Goal: Information Seeking & Learning: Learn about a topic

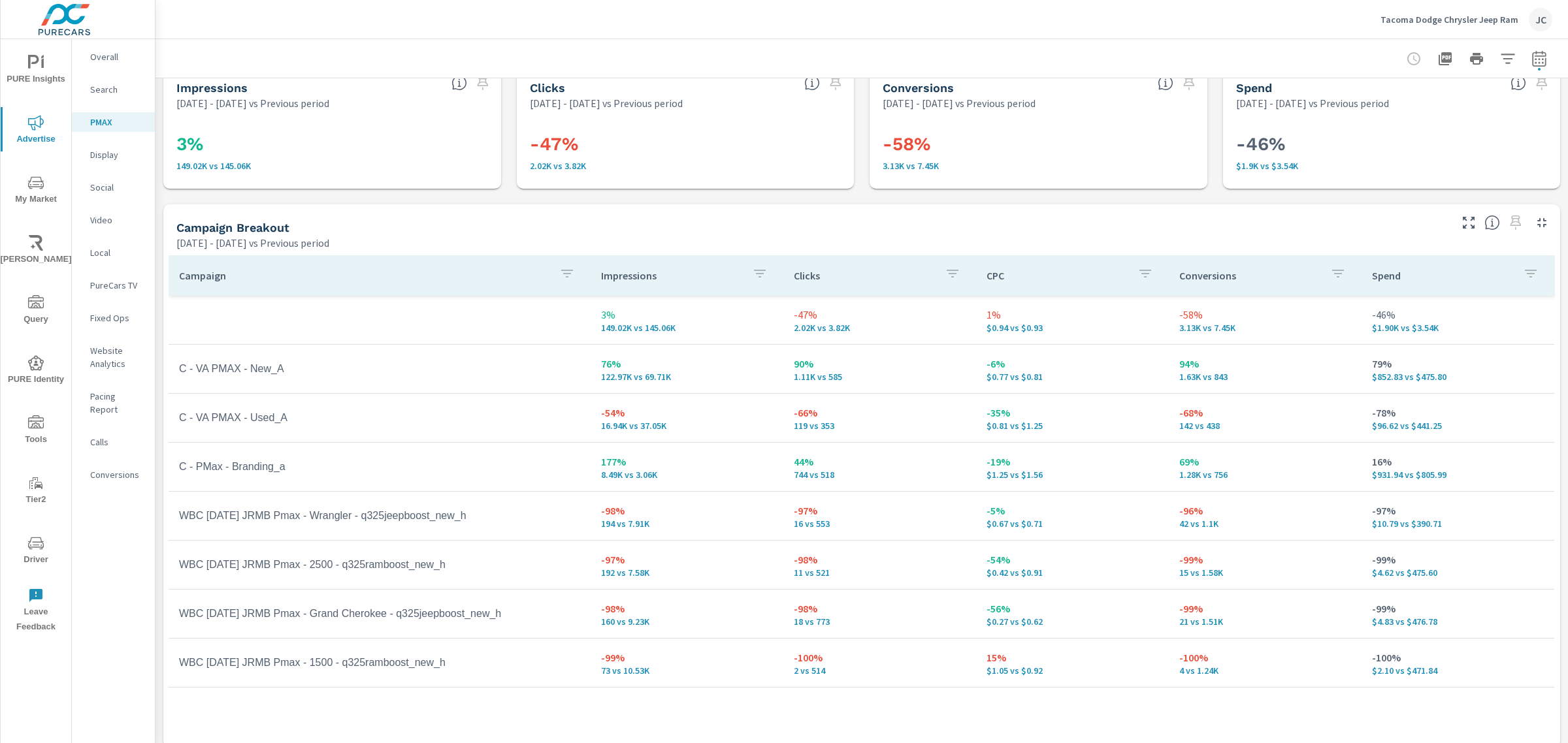
scroll to position [34, 0]
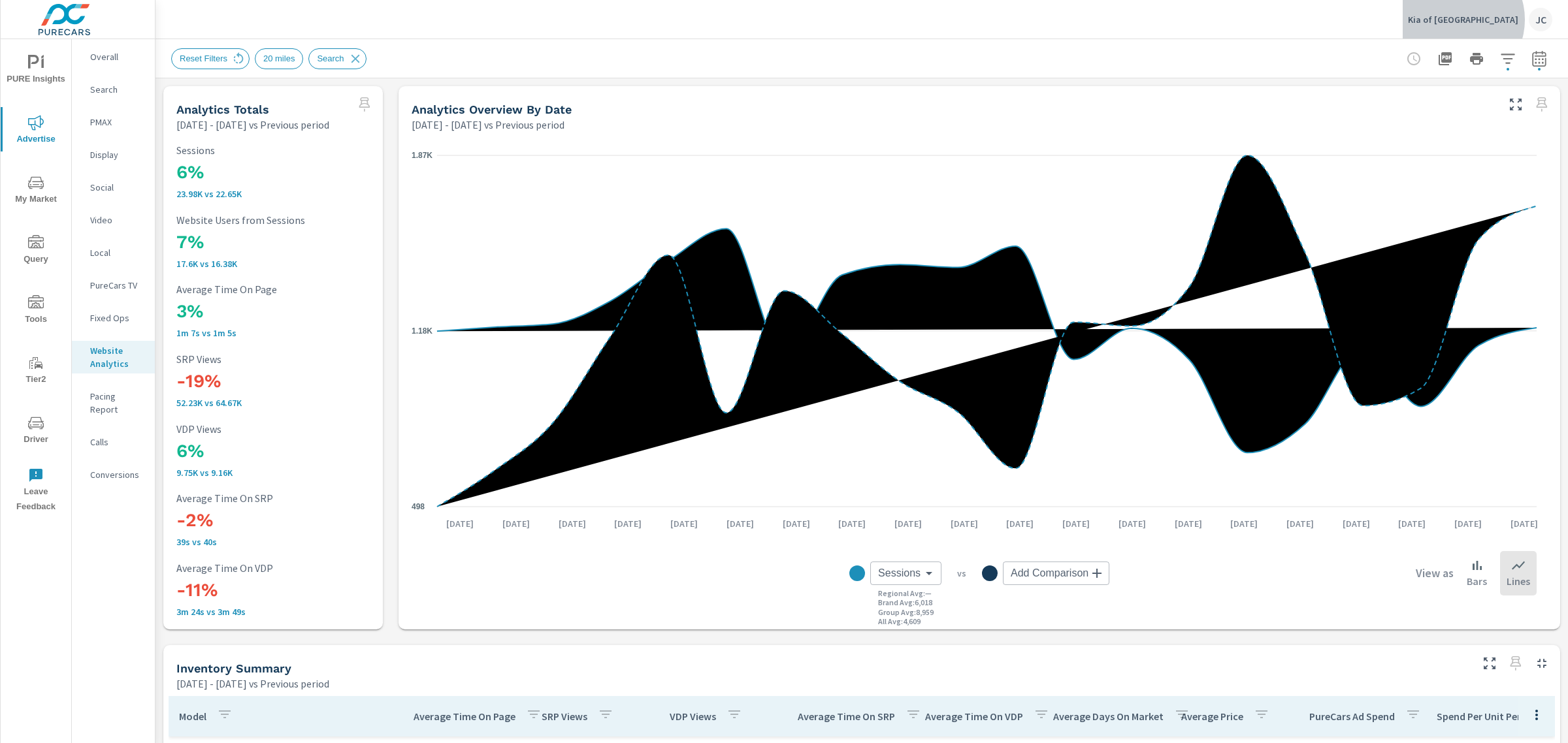
click at [1491, 19] on p "Kia of North Austin" at bounding box center [1463, 19] width 110 height 12
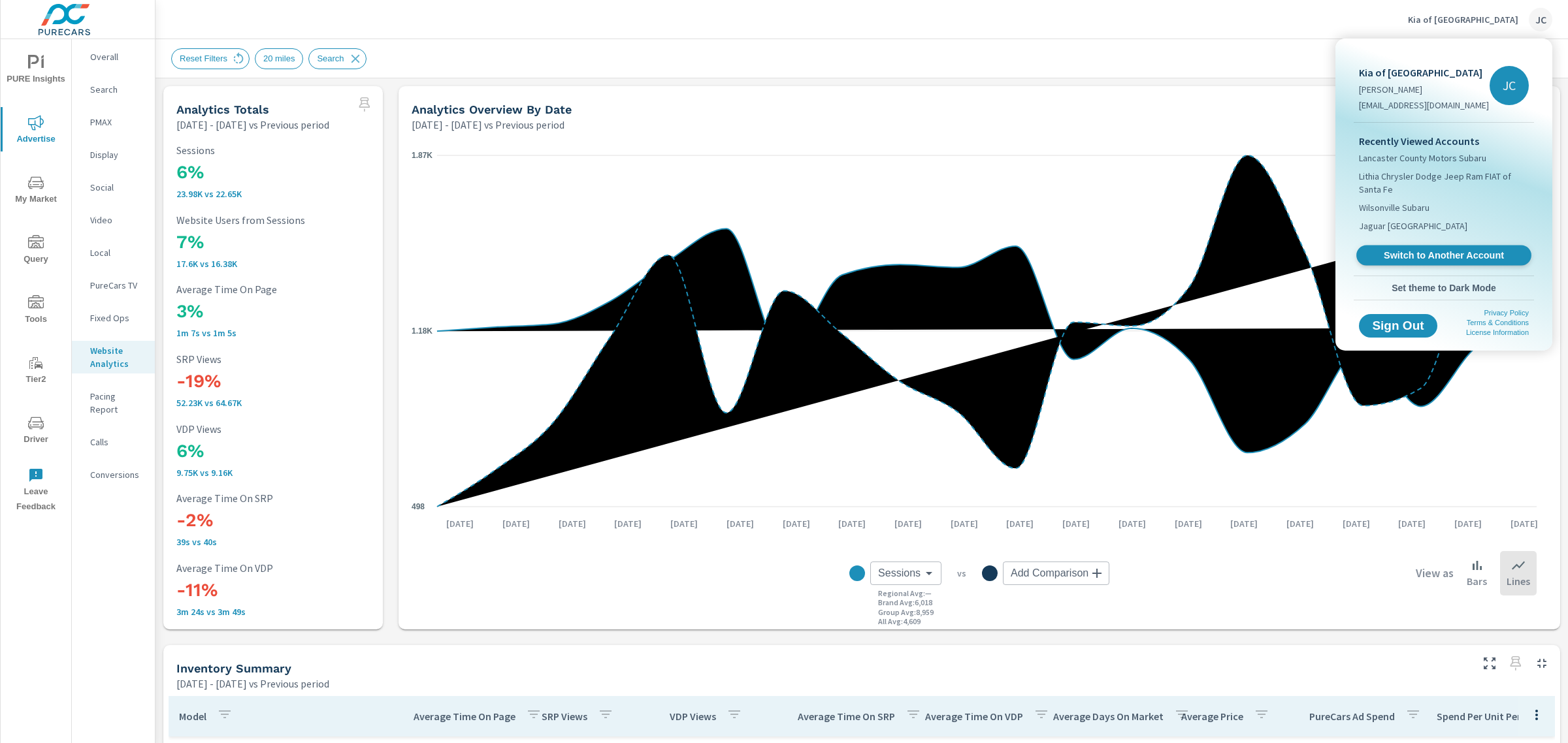
click at [1422, 252] on span "Switch to Another Account" at bounding box center [1444, 255] width 160 height 13
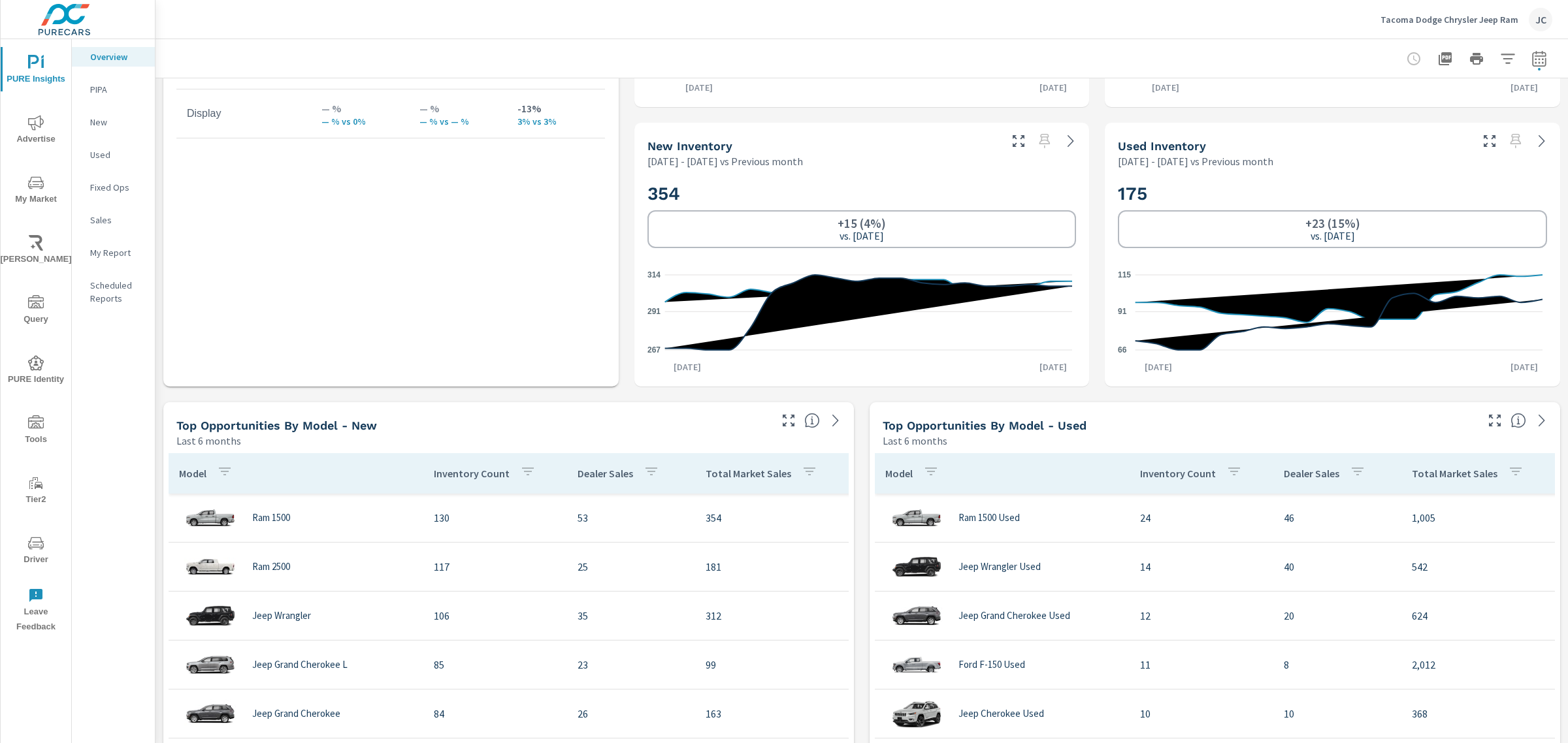
scroll to position [897, 0]
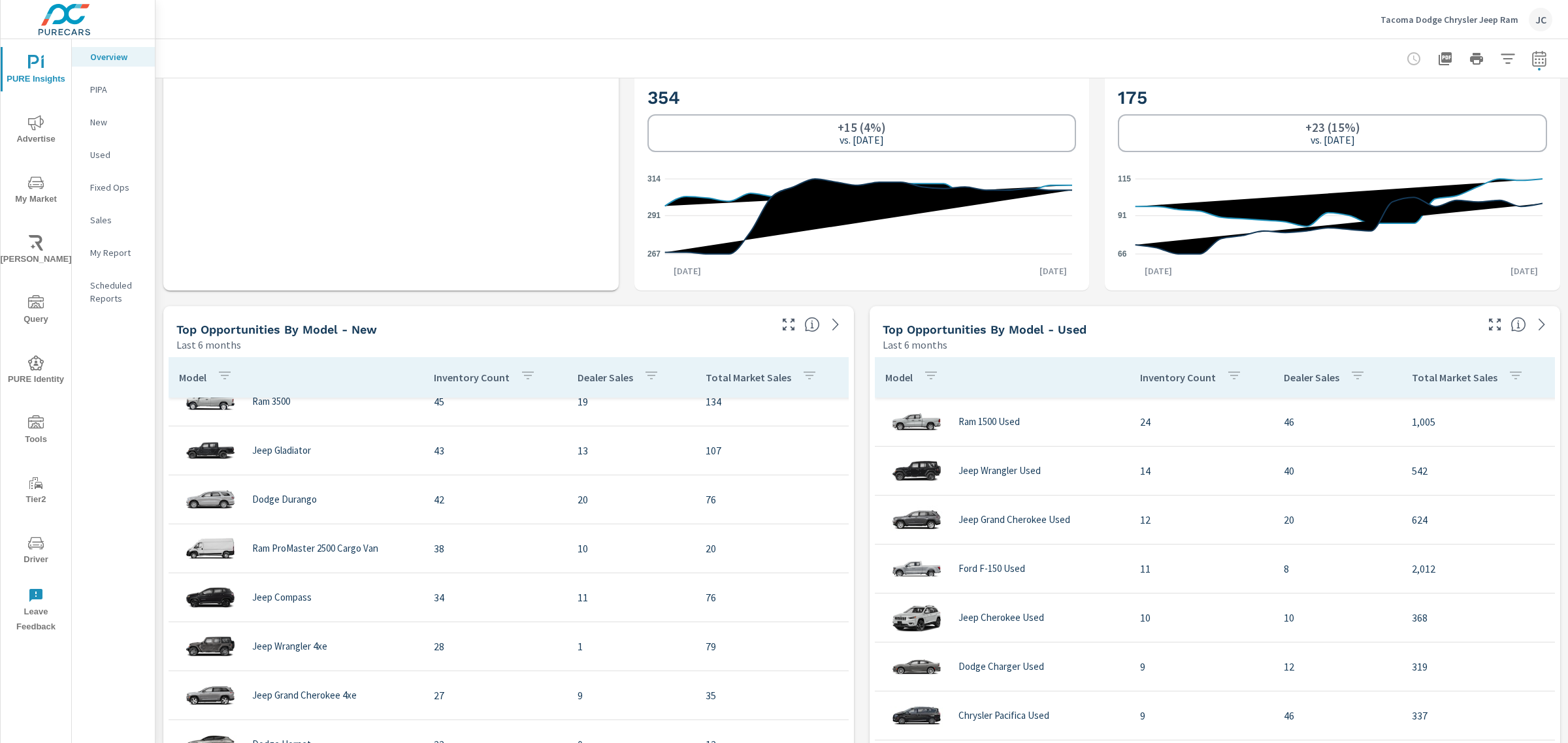
scroll to position [327, 0]
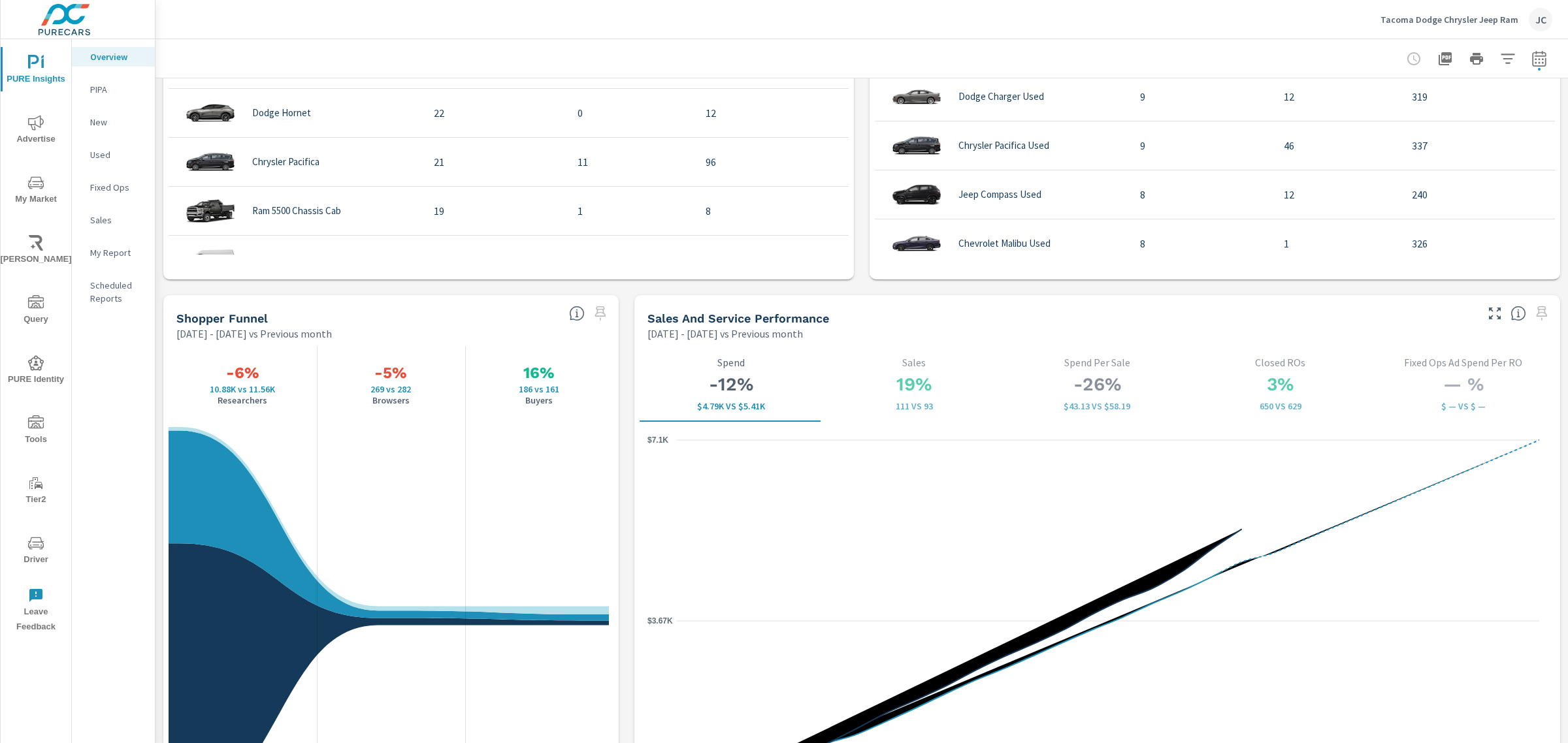
scroll to position [1551, 0]
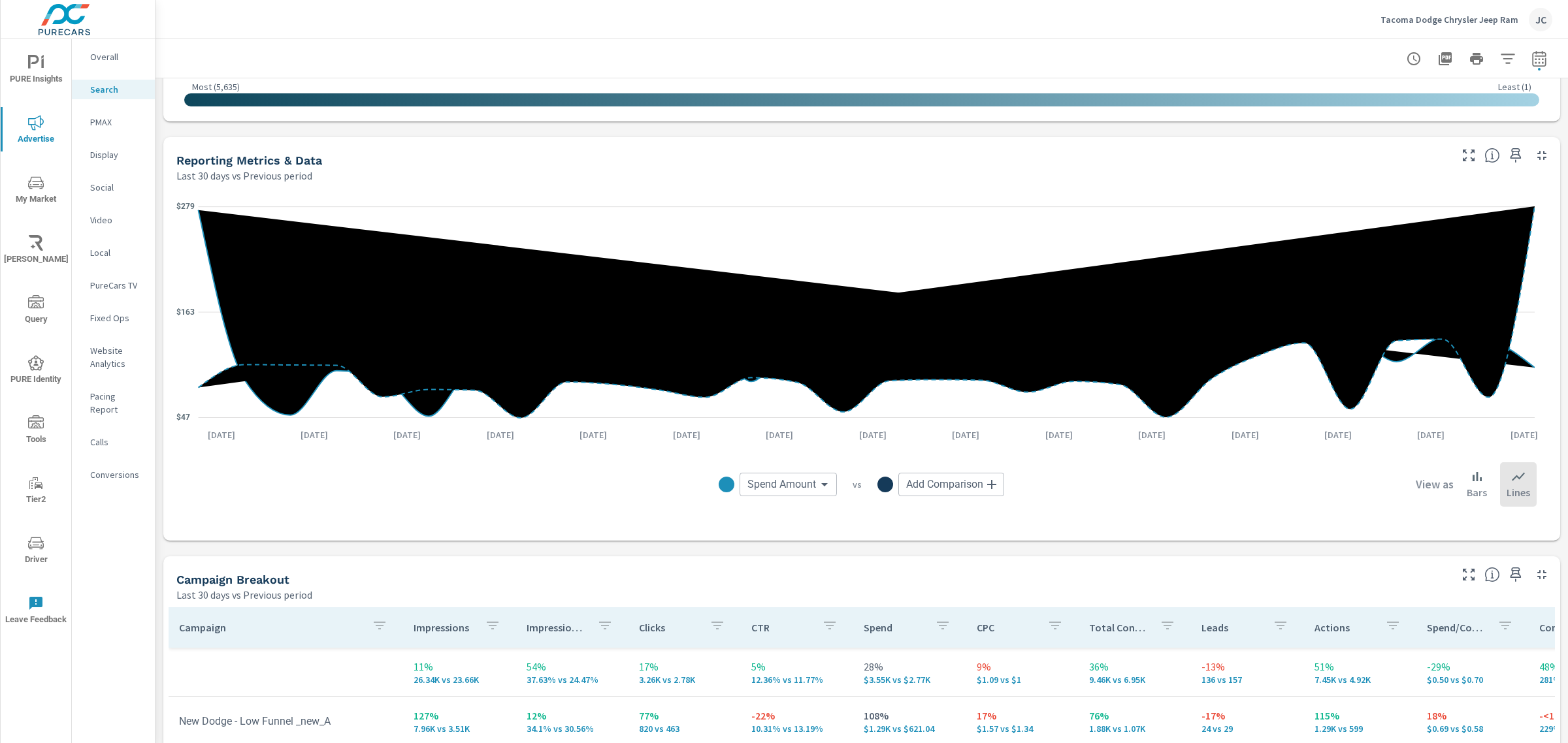
scroll to position [824, 0]
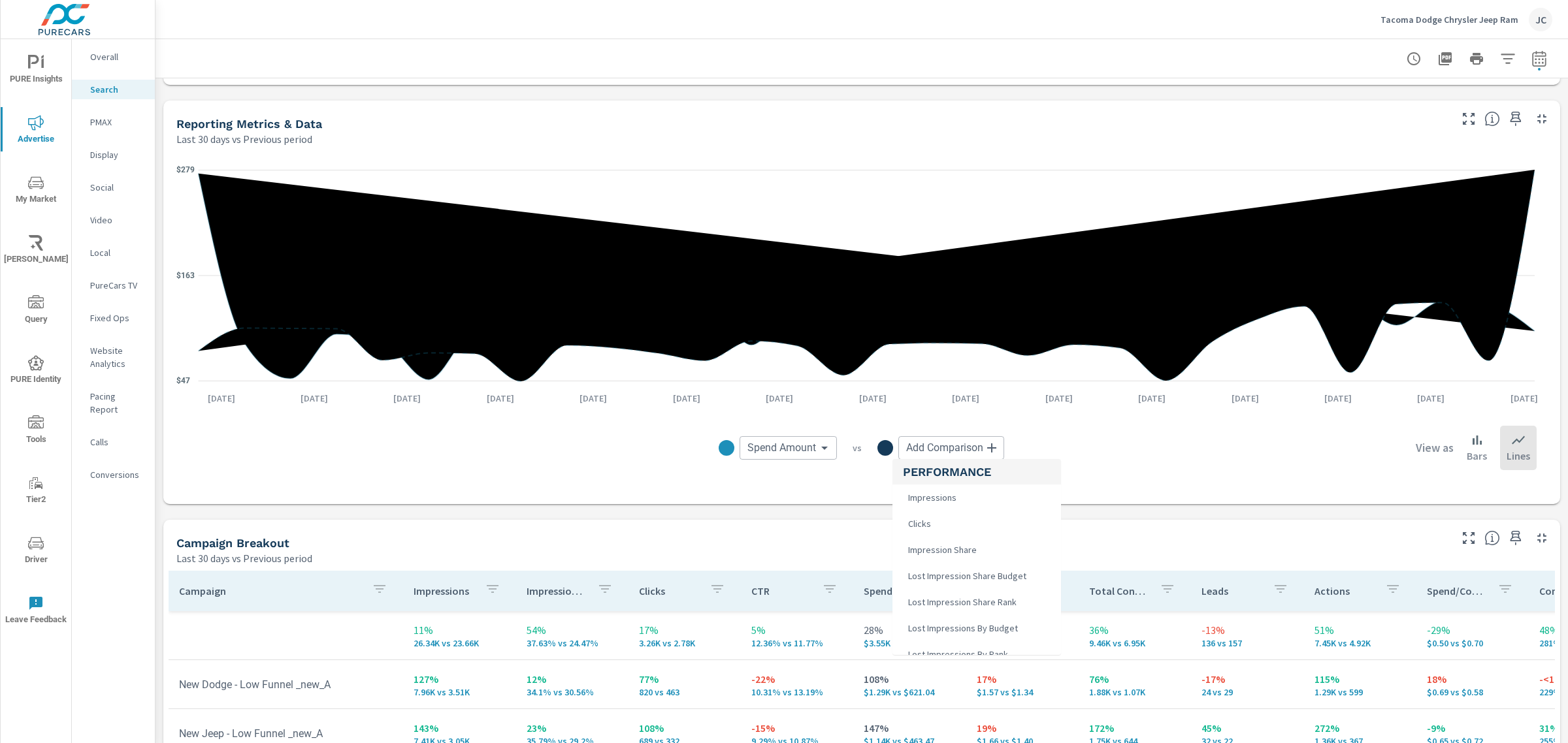
click at [948, 448] on body "PURE Insights Advertise My Market Riley AI Query PURE Identity Tools Tier2 Driv…" at bounding box center [784, 371] width 1568 height 743
click at [928, 539] on span "Actions" at bounding box center [921, 535] width 38 height 18
type input "Actions"
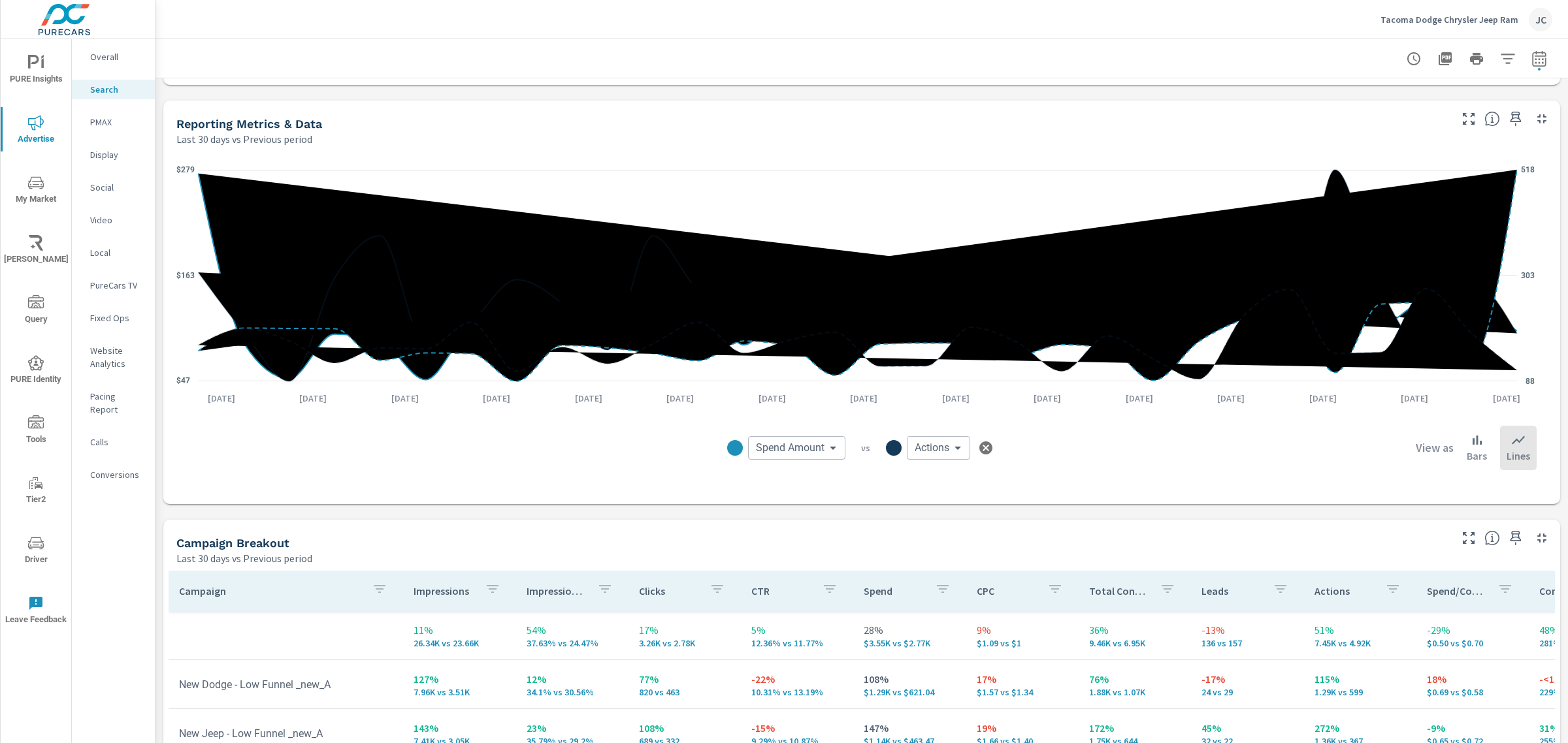
click at [827, 445] on body "PURE Insights Advertise My Market Riley AI Query PURE Identity Tools Tier2 Driv…" at bounding box center [784, 371] width 1568 height 743
click at [615, 198] on div at bounding box center [784, 371] width 1568 height 743
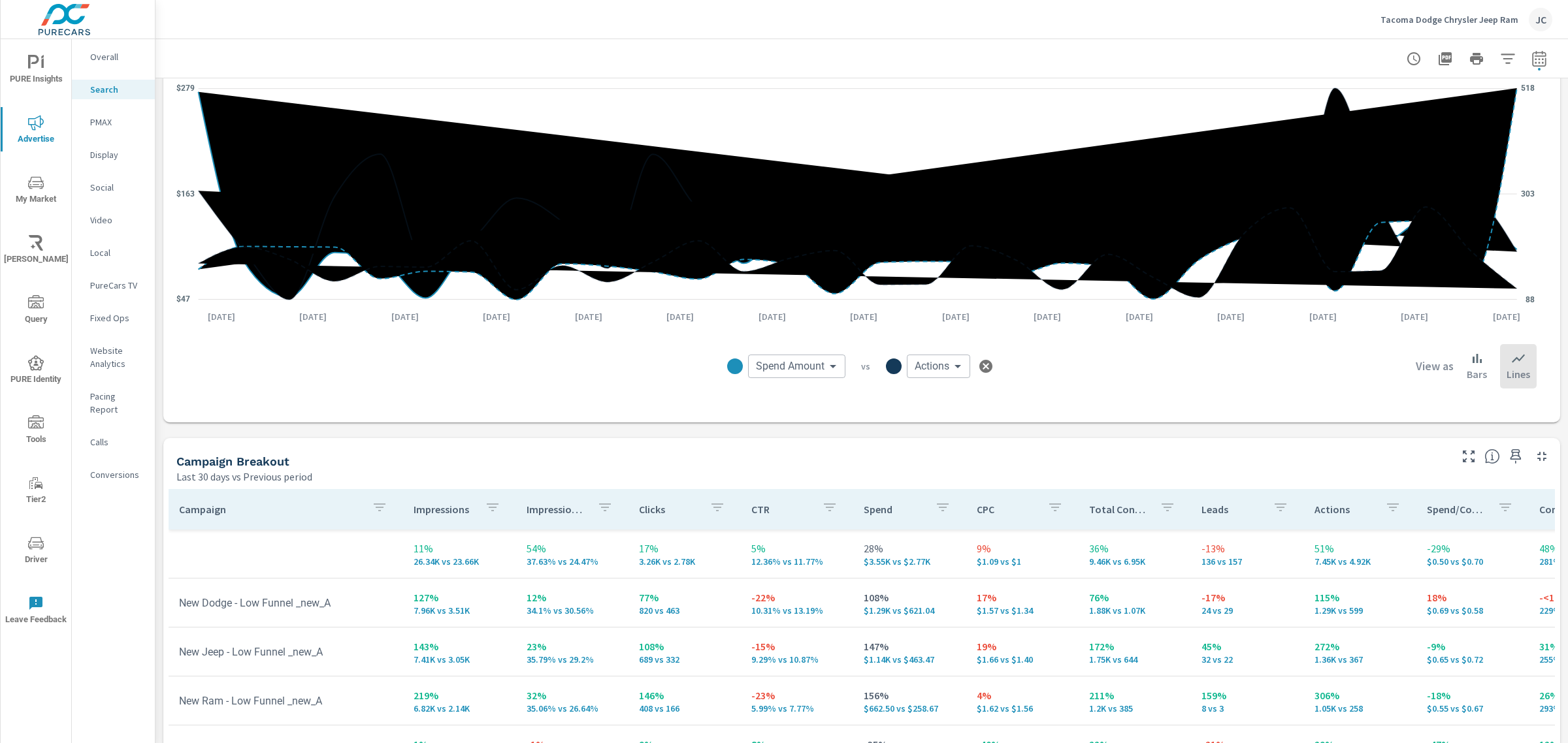
scroll to position [82, 0]
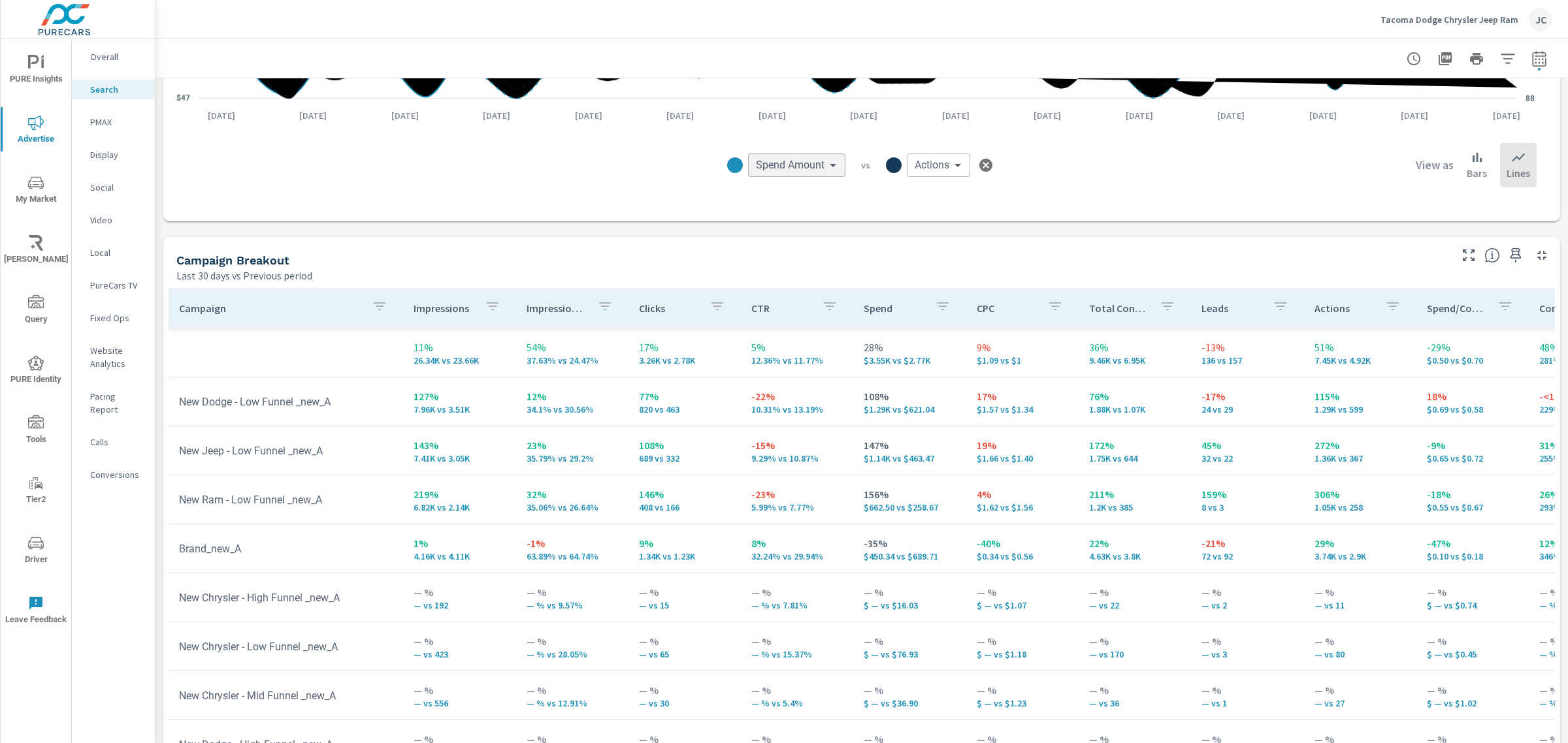
scroll to position [1069, 0]
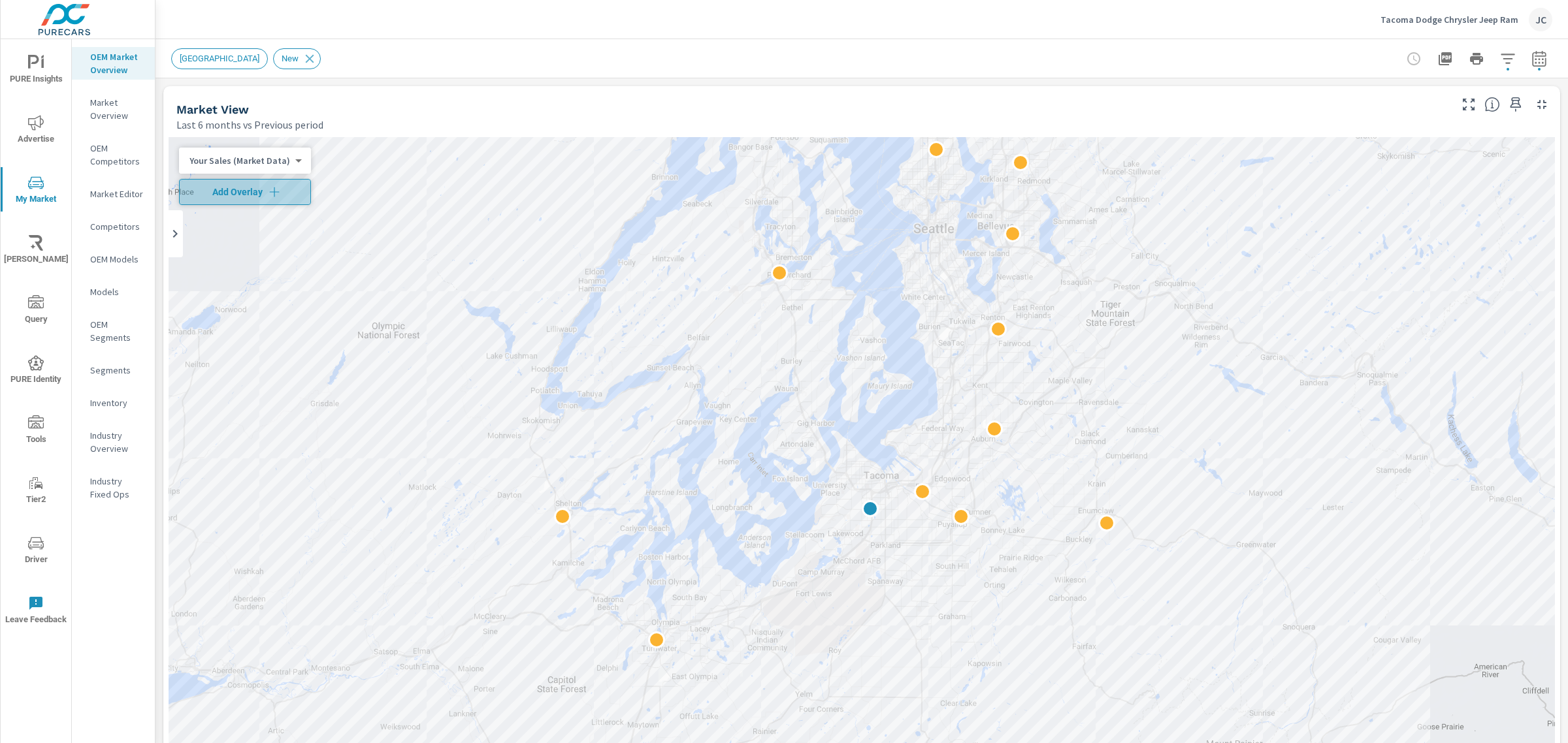
click at [277, 188] on icon "button" at bounding box center [275, 192] width 14 height 13
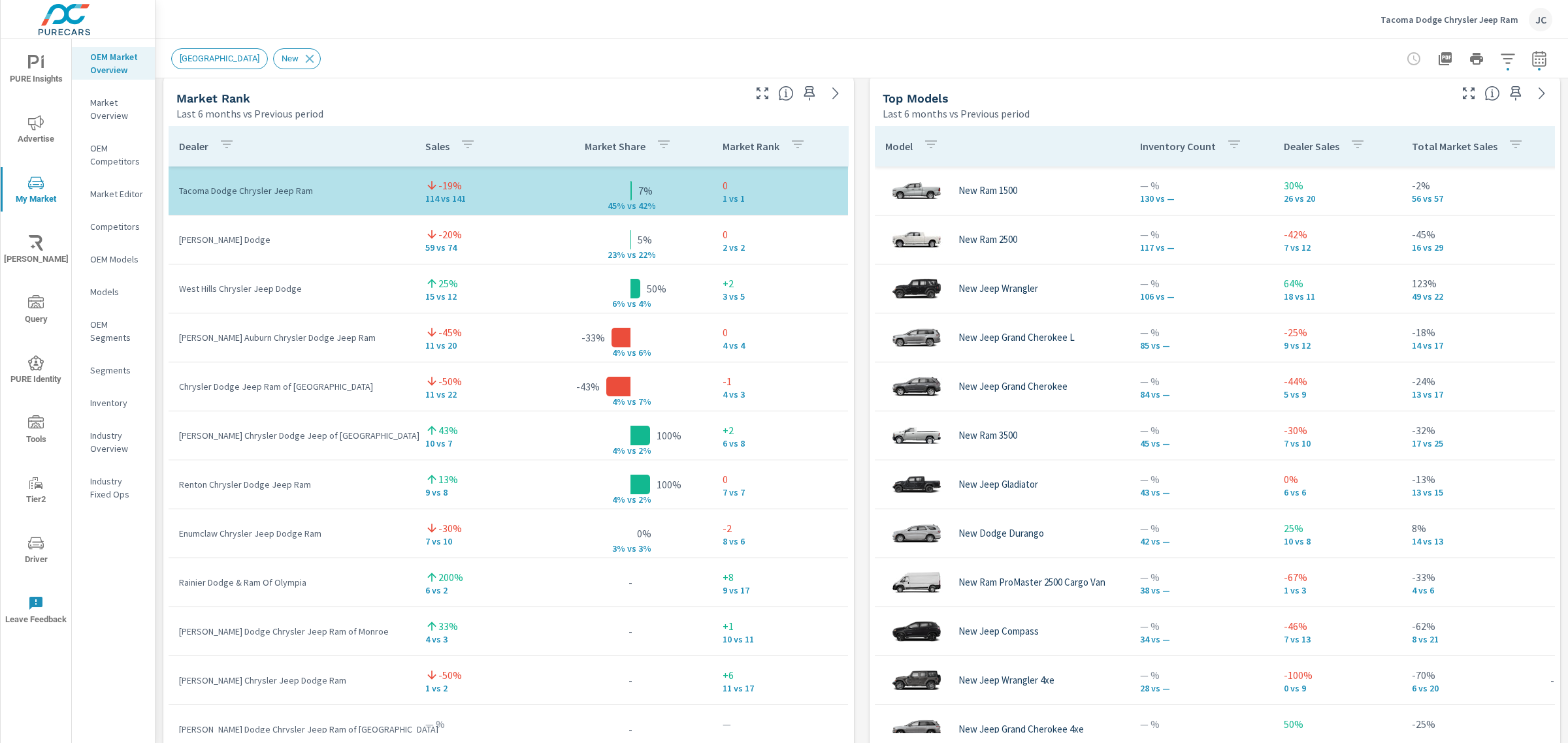
scroll to position [845, 0]
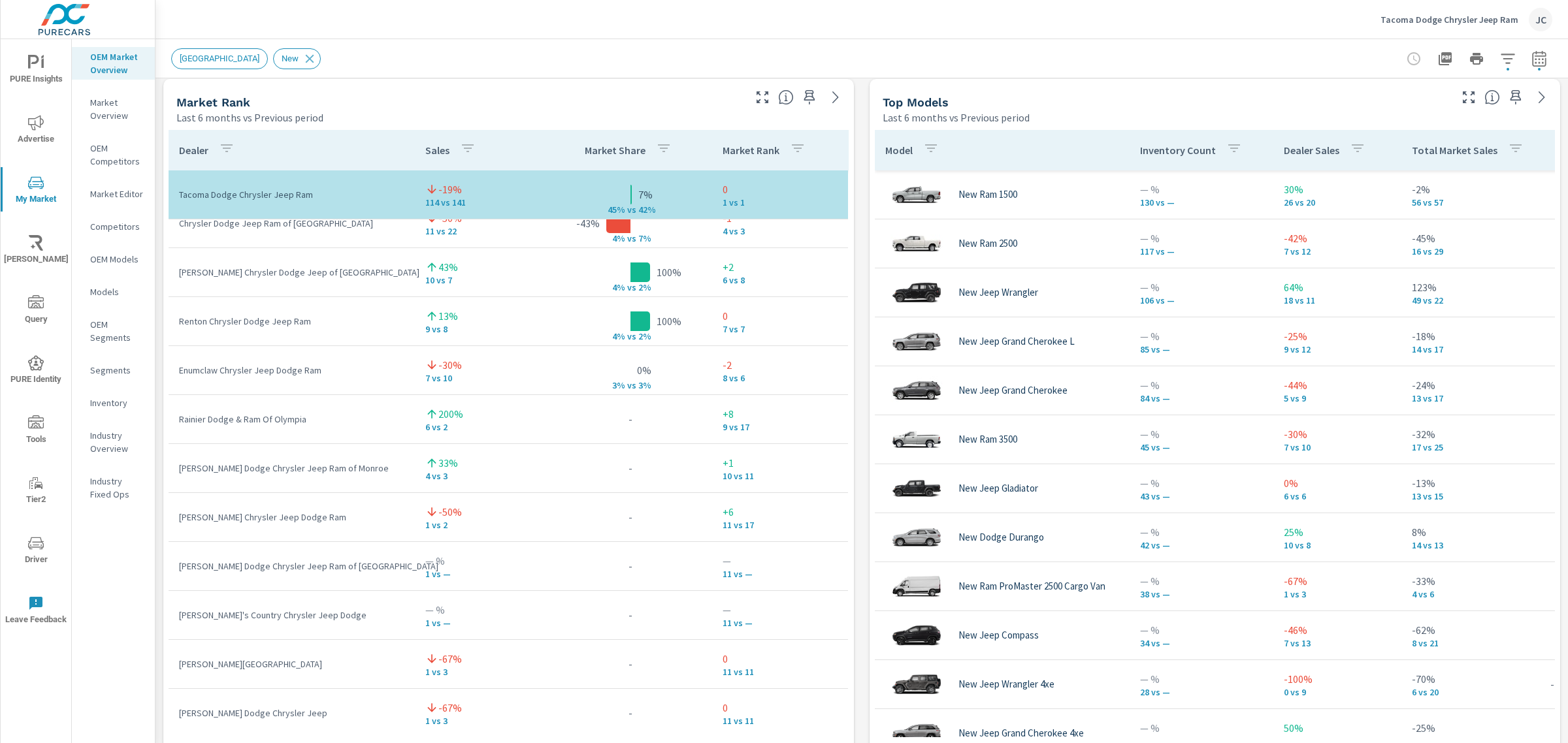
scroll to position [177, 0]
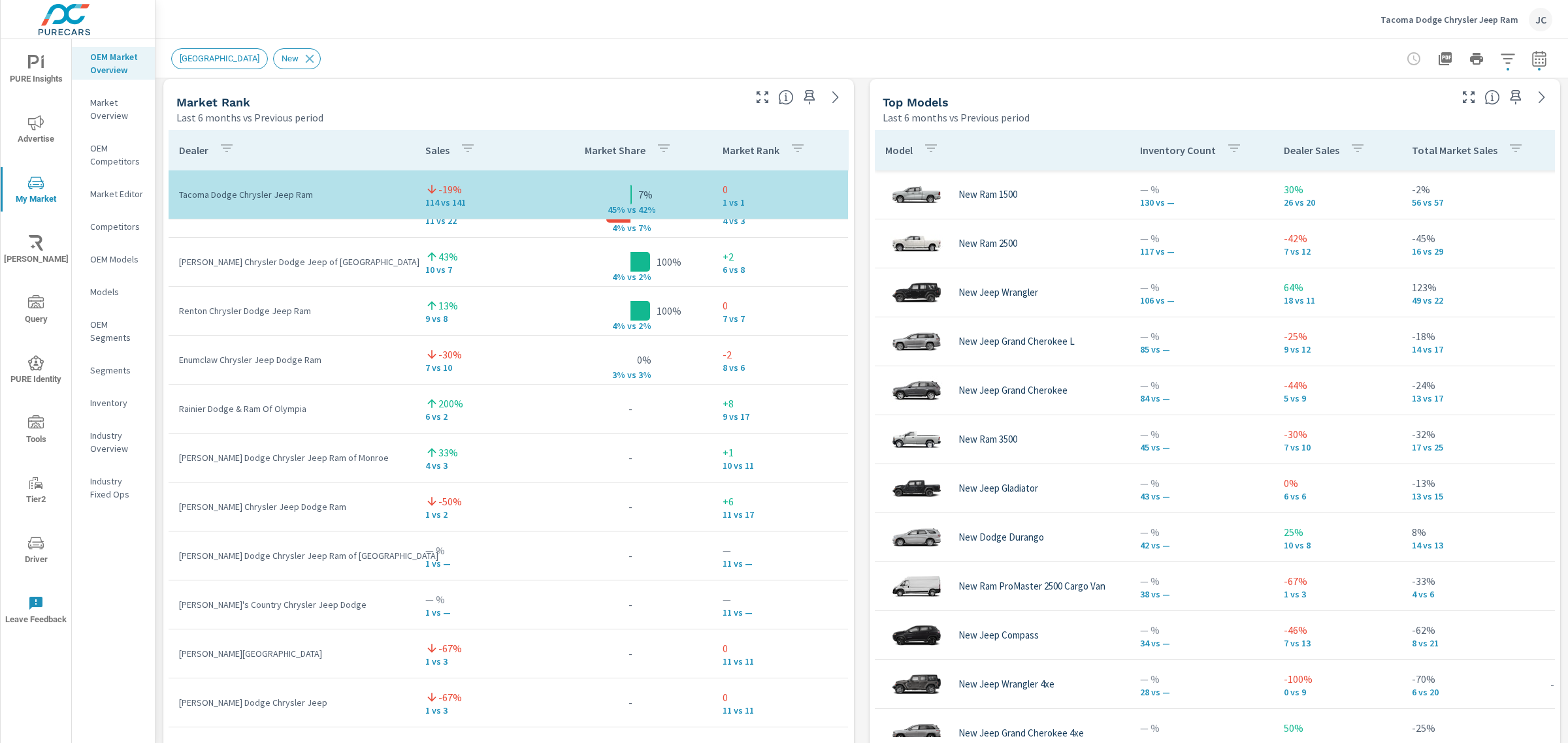
click at [829, 372] on tbody "Tacoma Dodge Chrysler Jeep Ram -19% 114 vs 141 7% 45% v s 42% 0 1 vs 1 Larson D…" at bounding box center [508, 703] width 680 height 1420
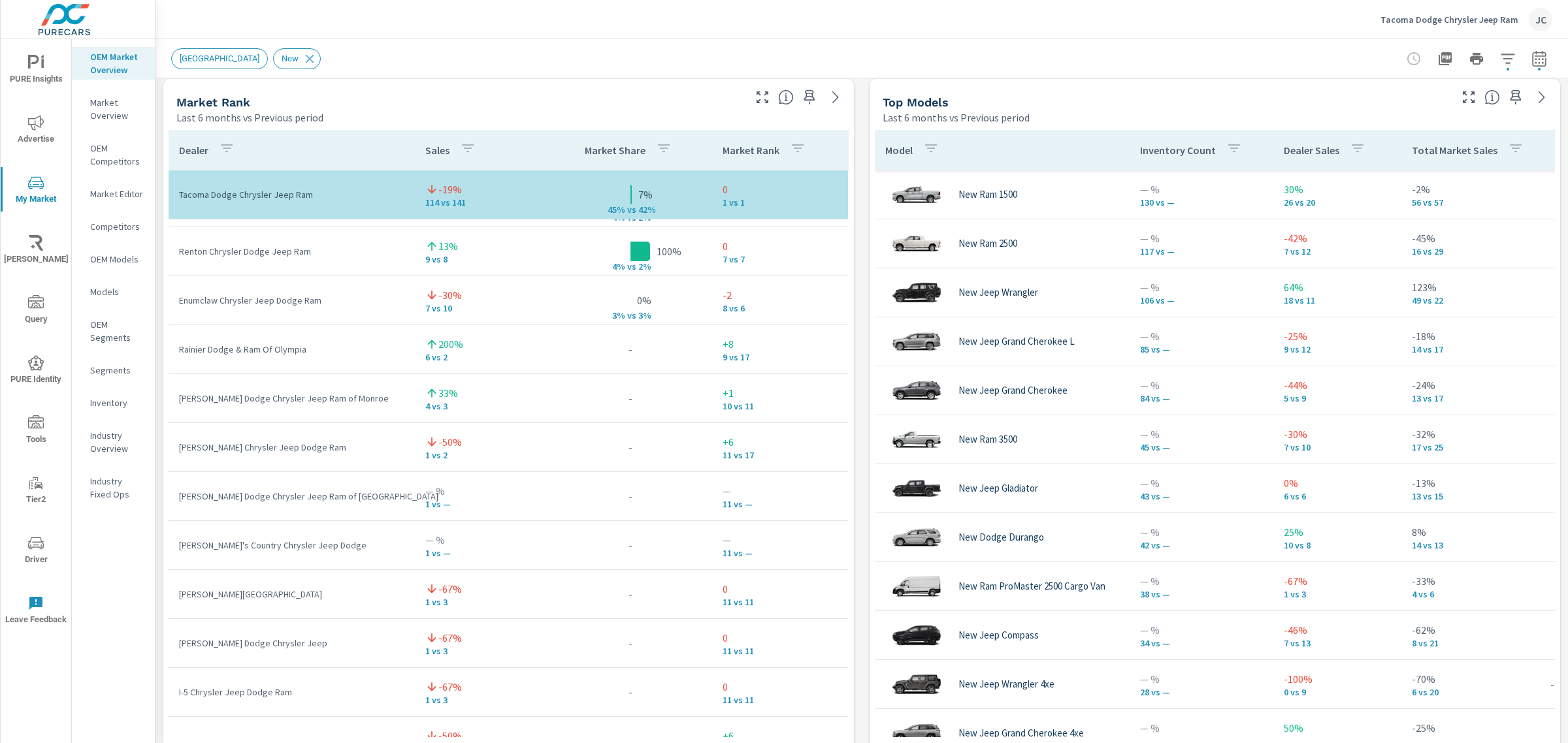
scroll to position [266, 0]
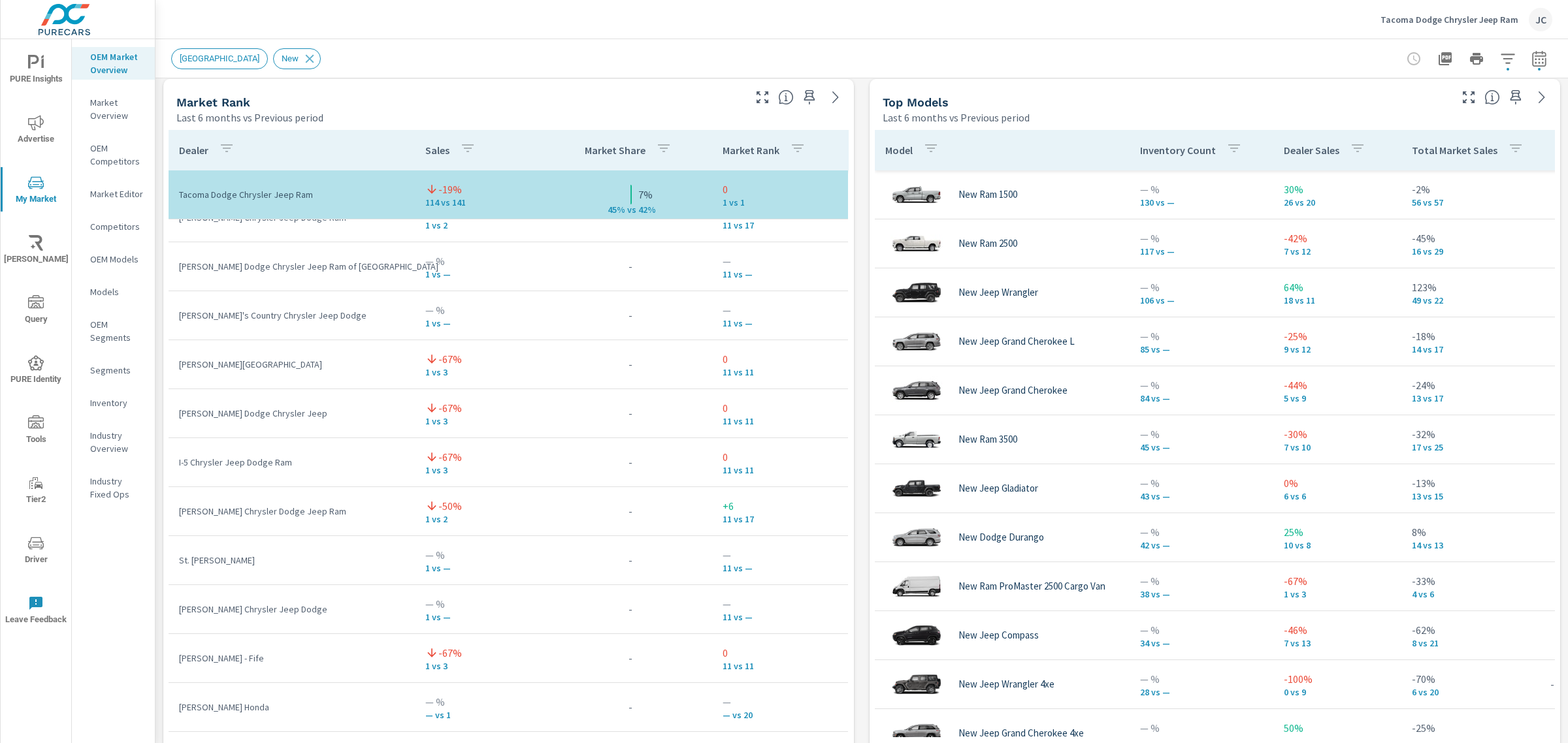
scroll to position [574, 0]
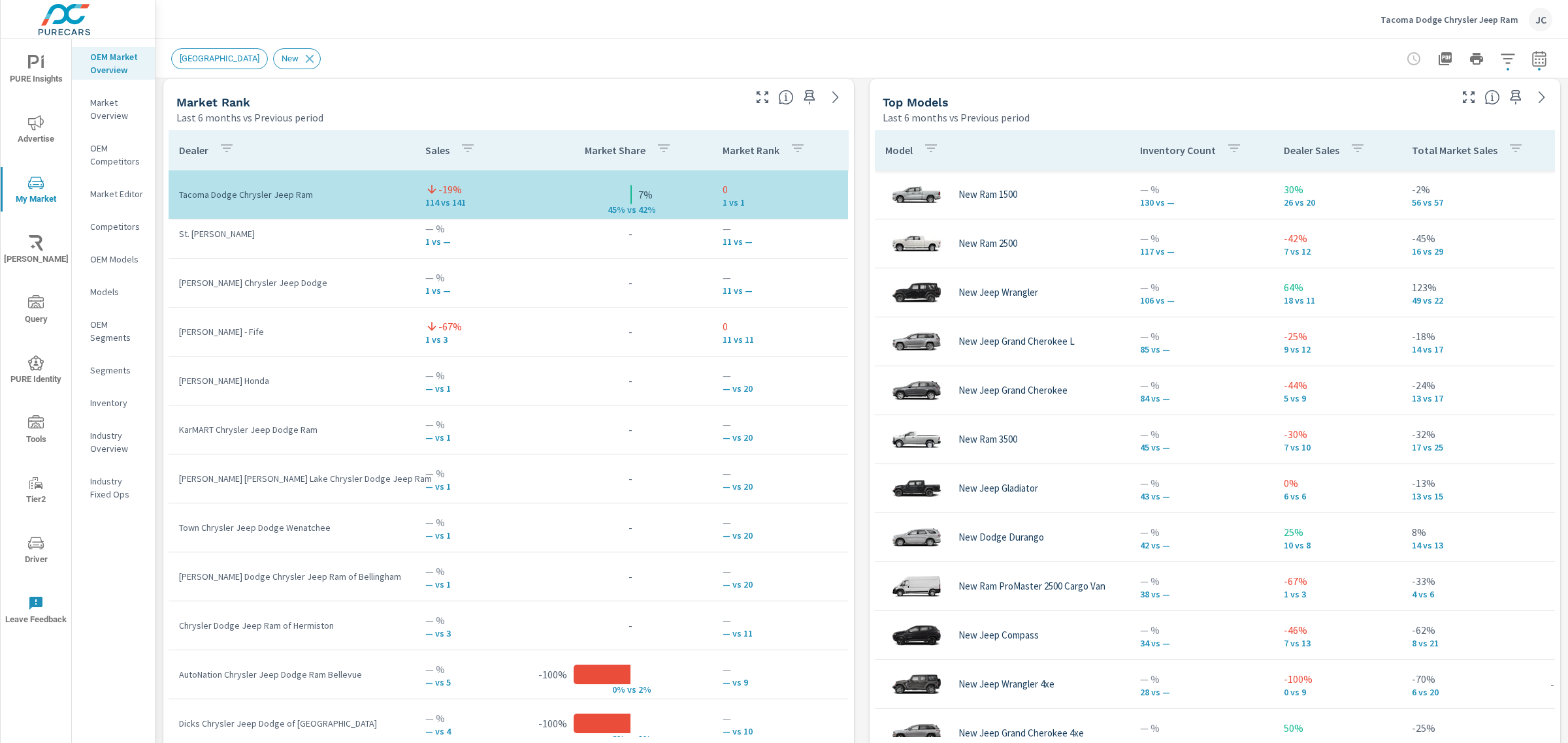
scroll to position [855, 0]
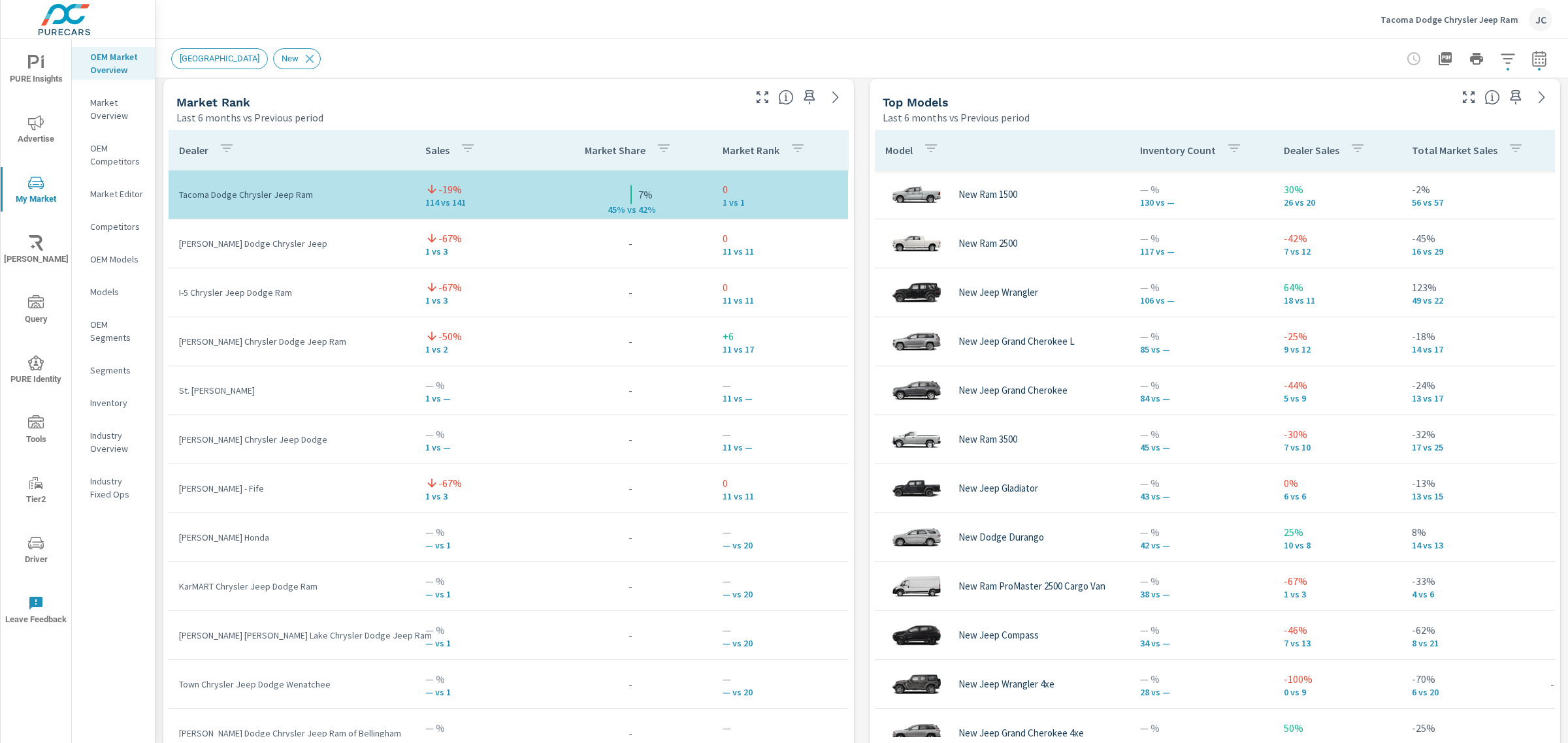
scroll to position [634, 0]
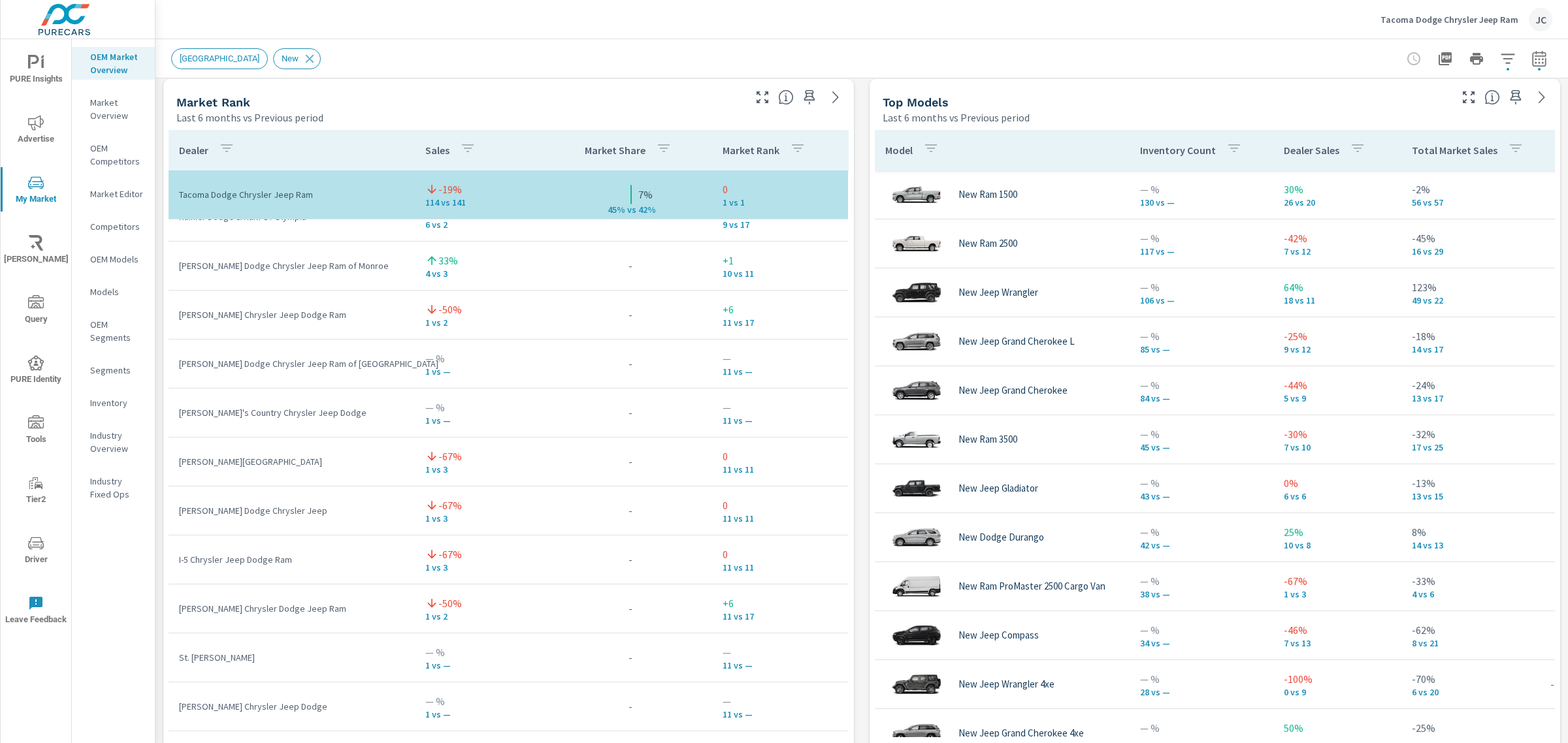
scroll to position [322, 0]
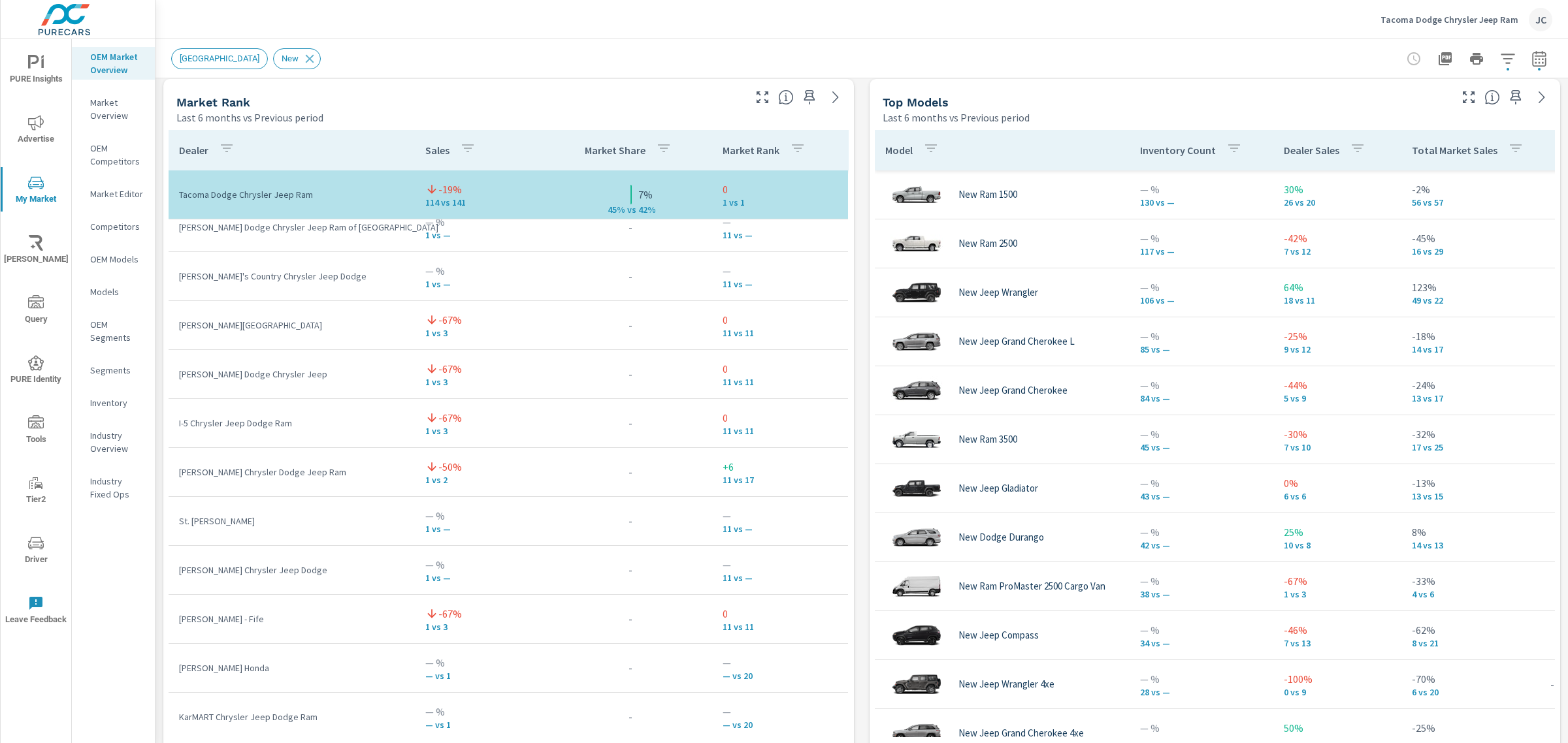
scroll to position [27, 0]
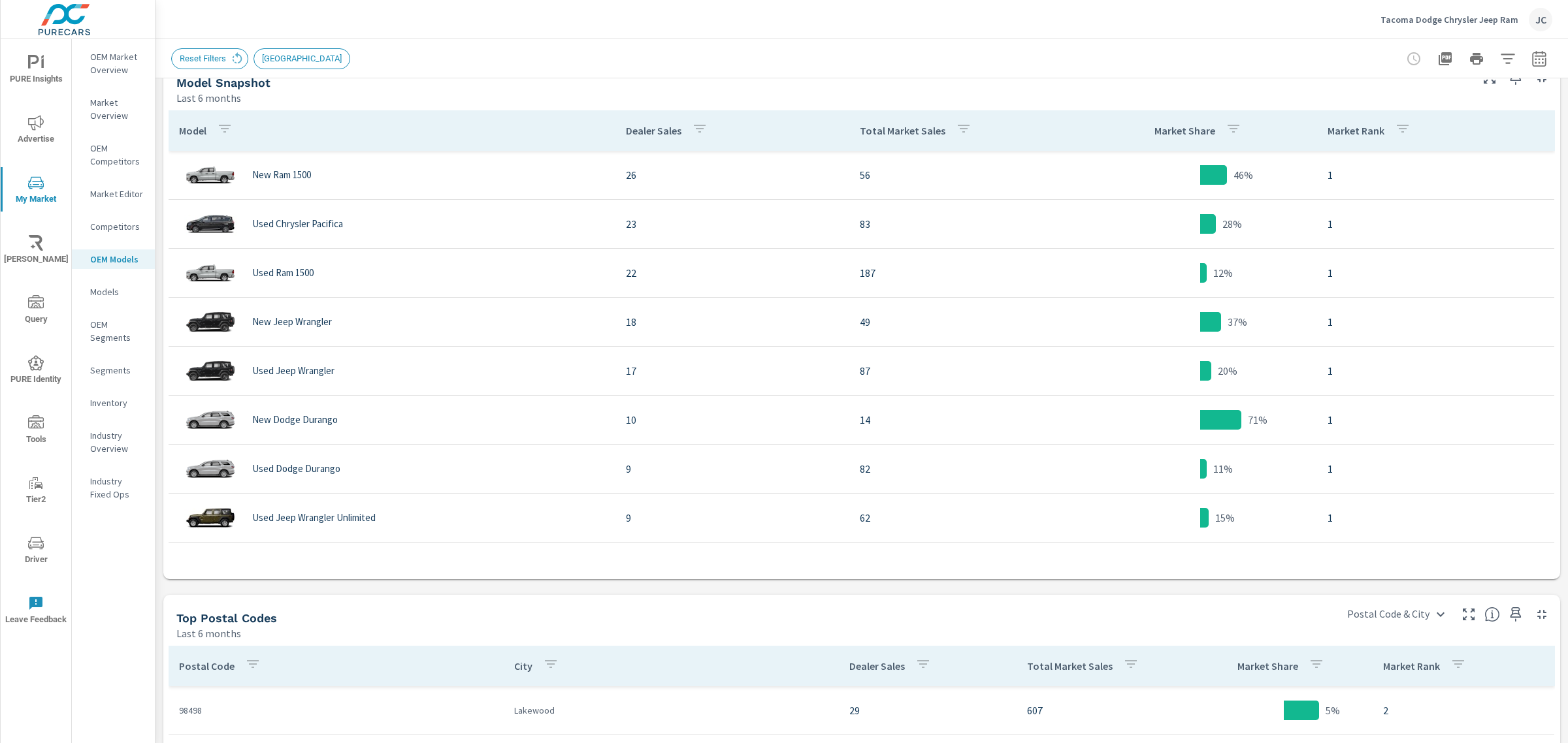
scroll to position [616, 0]
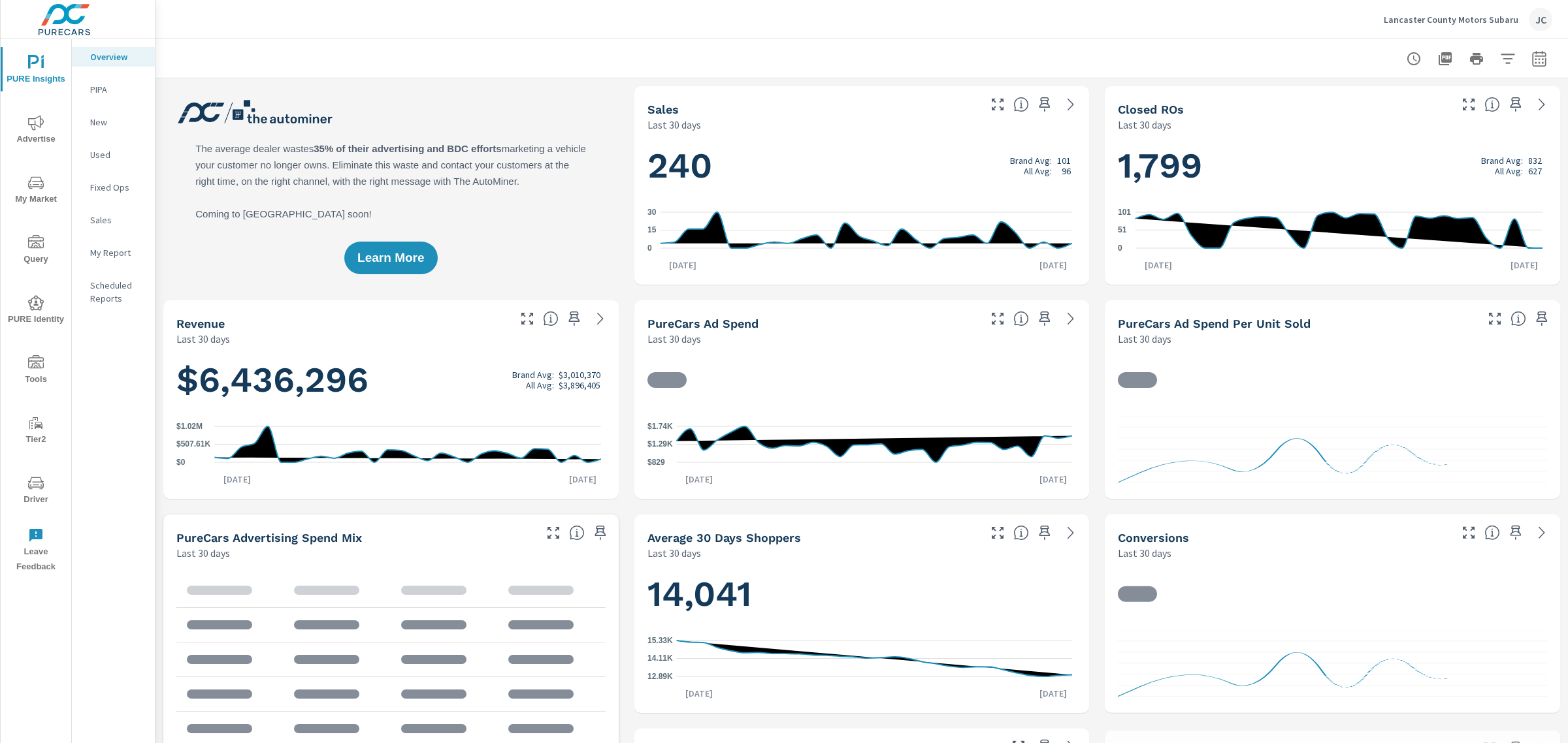
click at [1444, 19] on p "Lancaster County Motors Subaru" at bounding box center [1451, 19] width 135 height 12
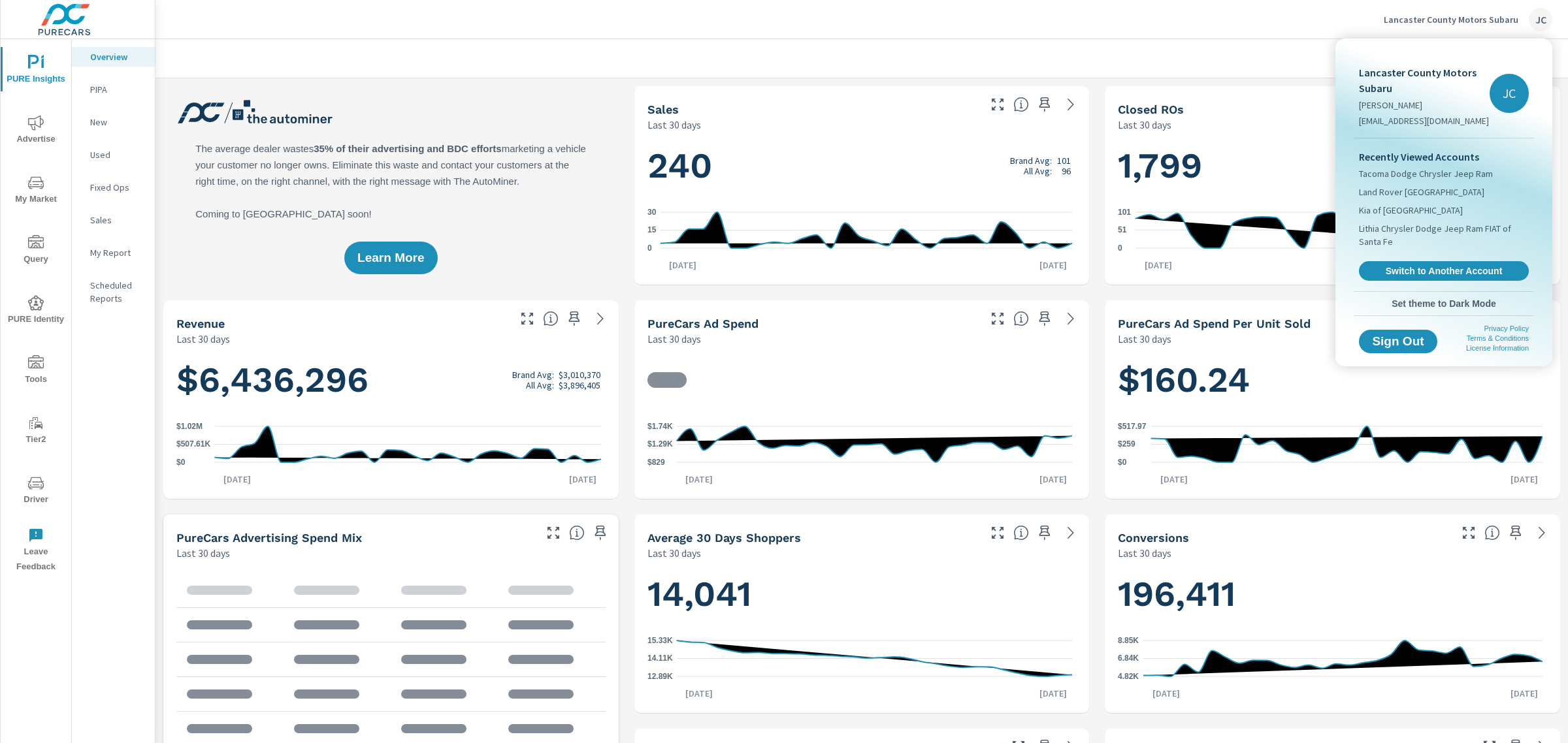
scroll to position [539, 0]
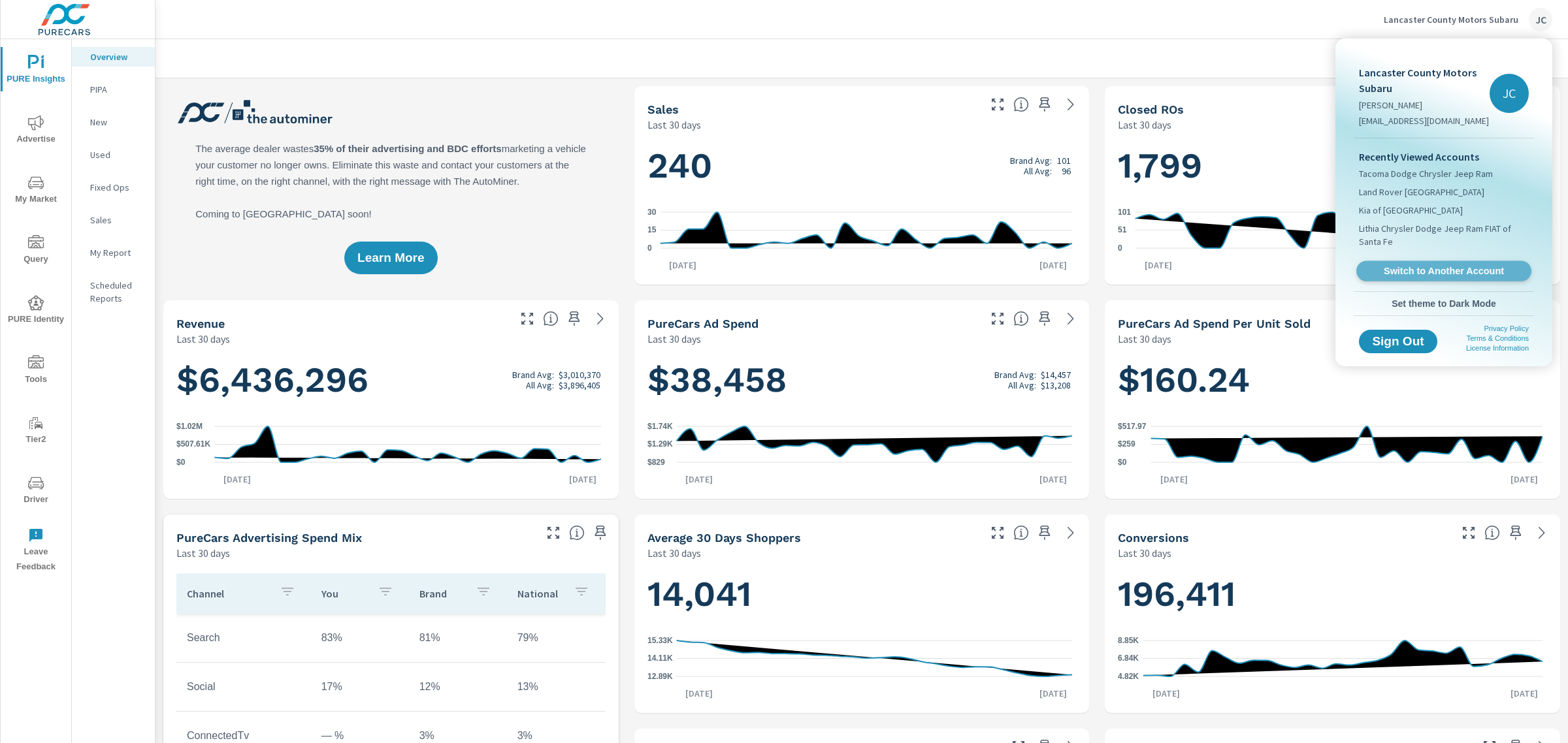
click at [1441, 265] on span "Switch to Another Account" at bounding box center [1444, 271] width 160 height 13
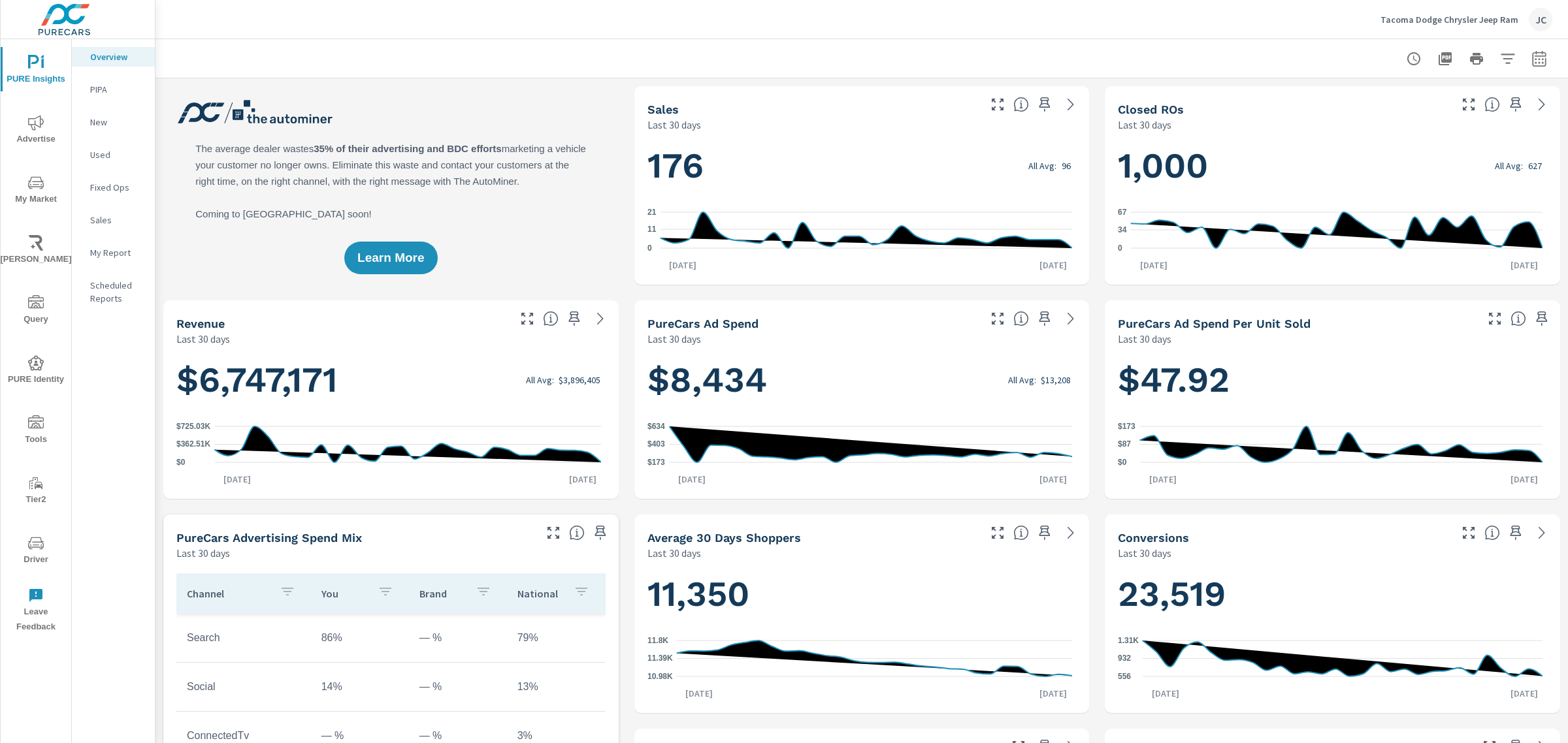
click at [30, 119] on icon "nav menu" at bounding box center [36, 122] width 15 height 15
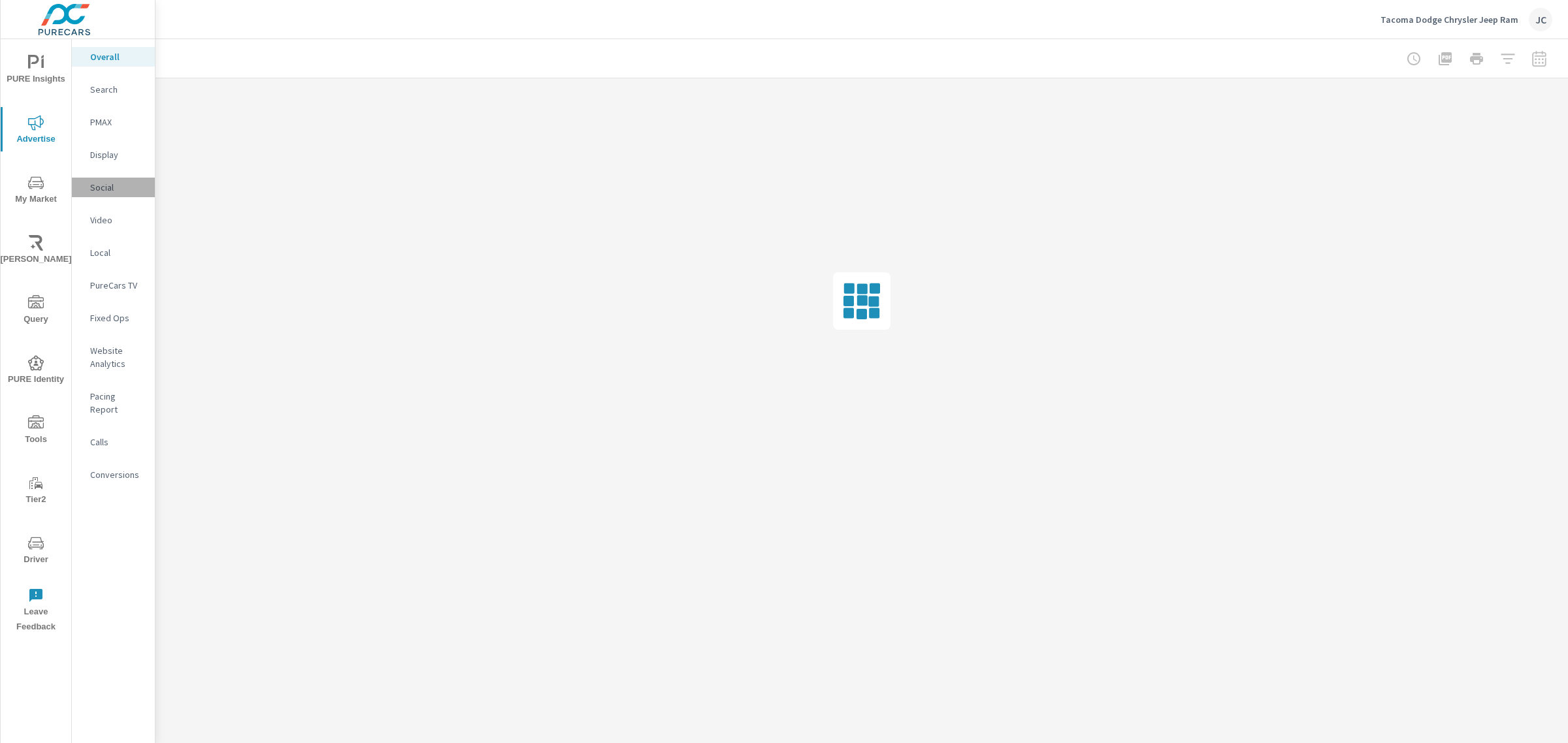
click at [92, 184] on p "Social" at bounding box center [117, 188] width 54 height 13
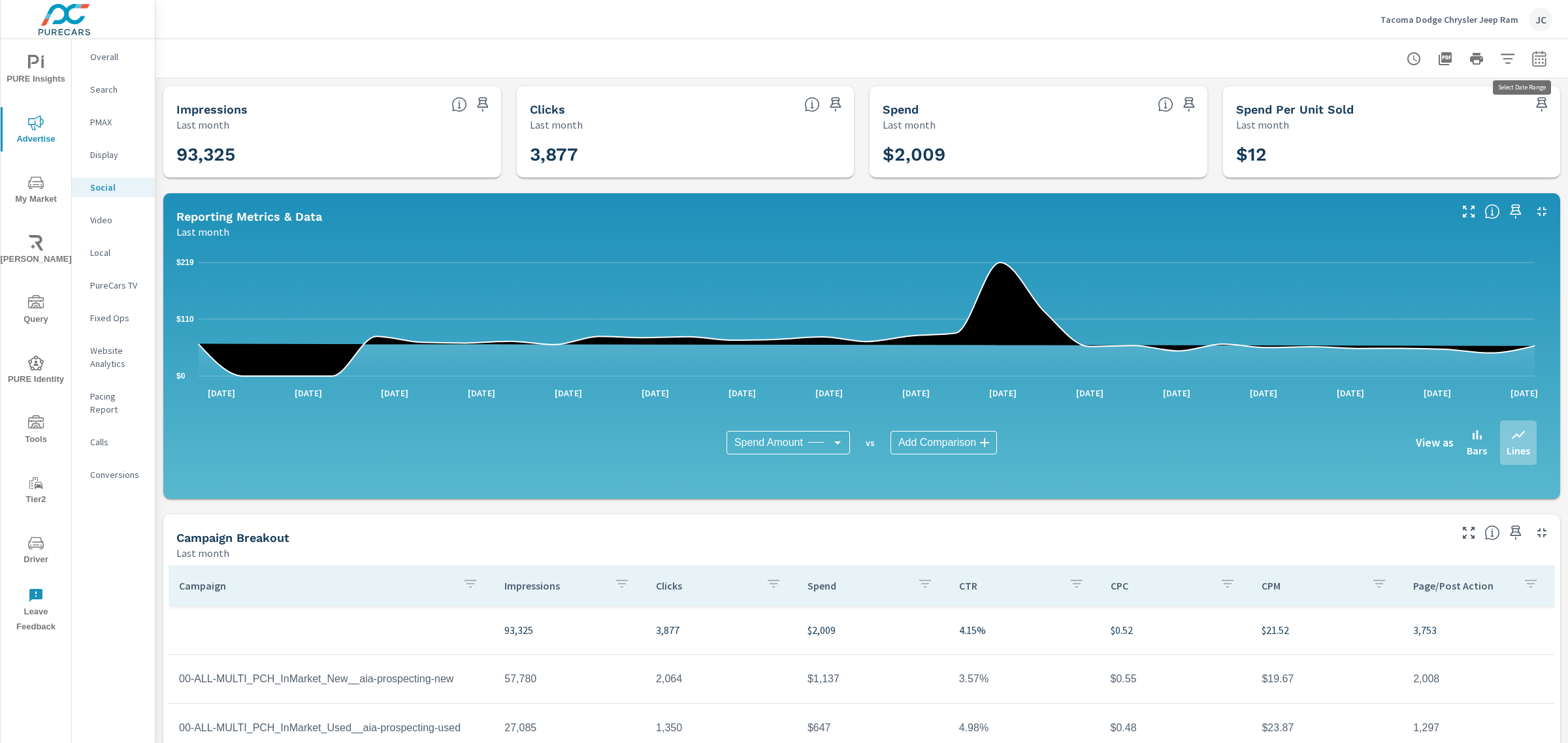
click at [1526, 60] on button "button" at bounding box center [1538, 58] width 26 height 26
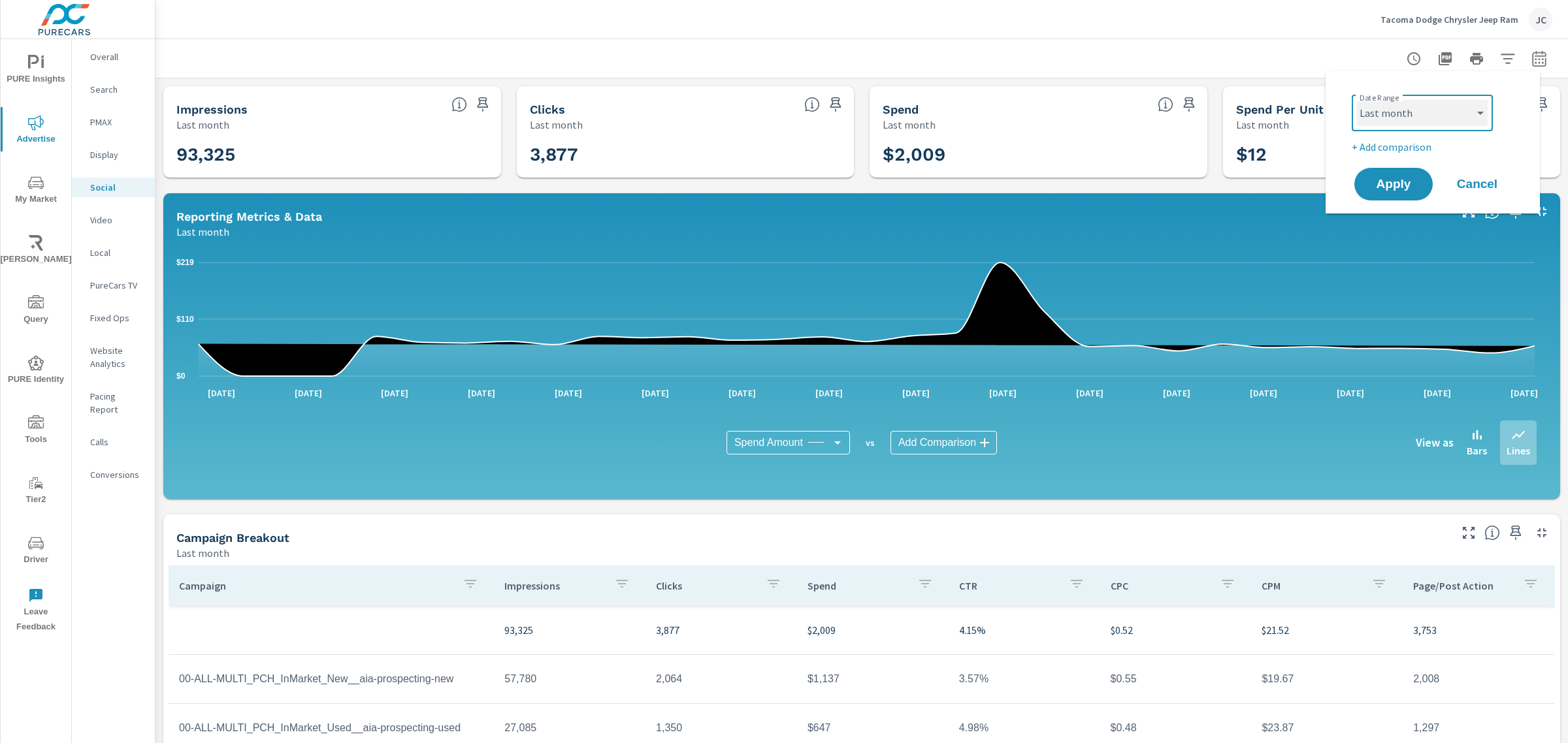
click at [1476, 110] on select "Custom [DATE] Last week Last 7 days Last 14 days Last 30 days Last 45 days Last…" at bounding box center [1421, 113] width 130 height 26
click at [1357, 100] on select "Custom [DATE] Last week Last 7 days Last 14 days Last 30 days Last 45 days Last…" at bounding box center [1421, 113] width 130 height 26
select select "custom"
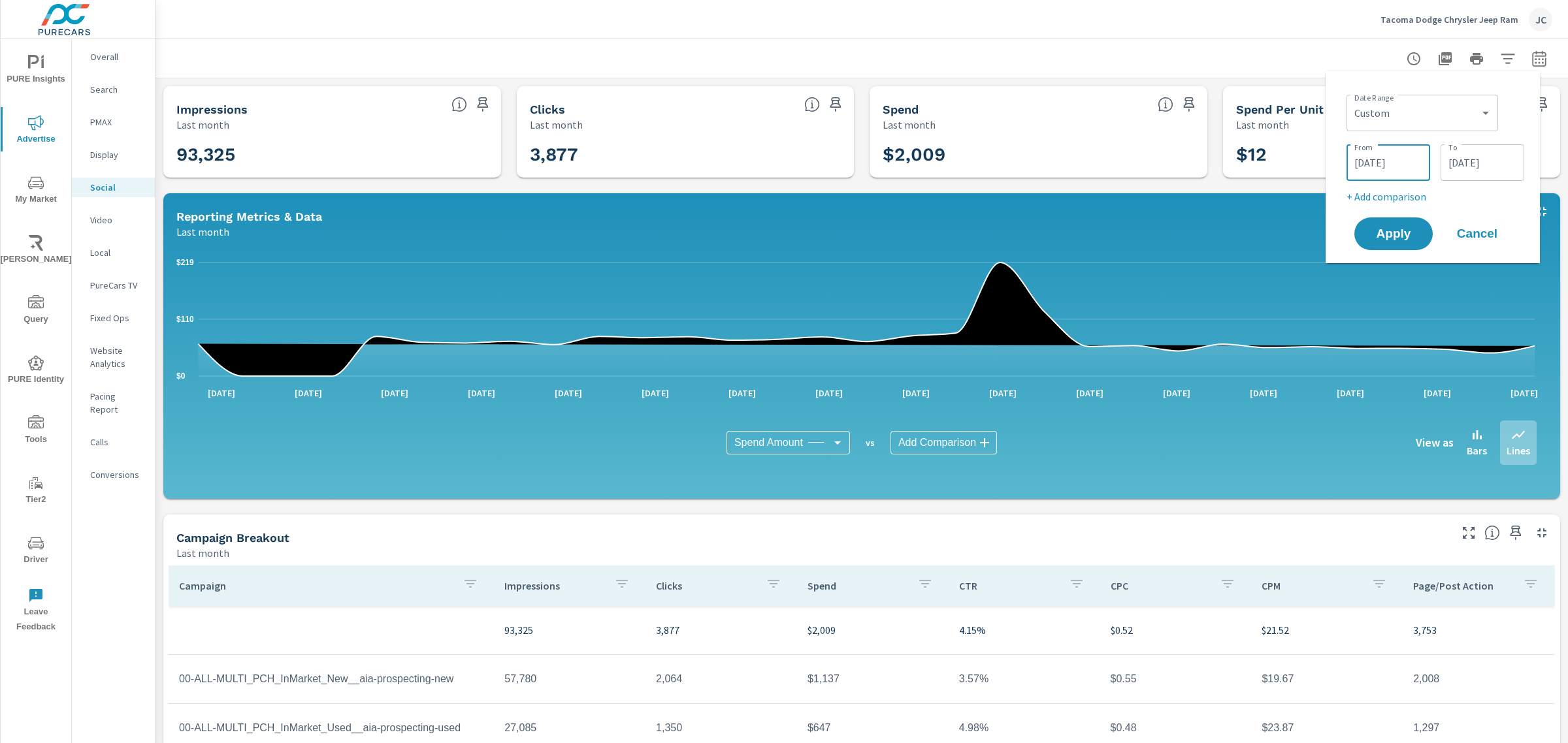
click at [1395, 158] on input "08/01/2025" at bounding box center [1388, 162] width 73 height 26
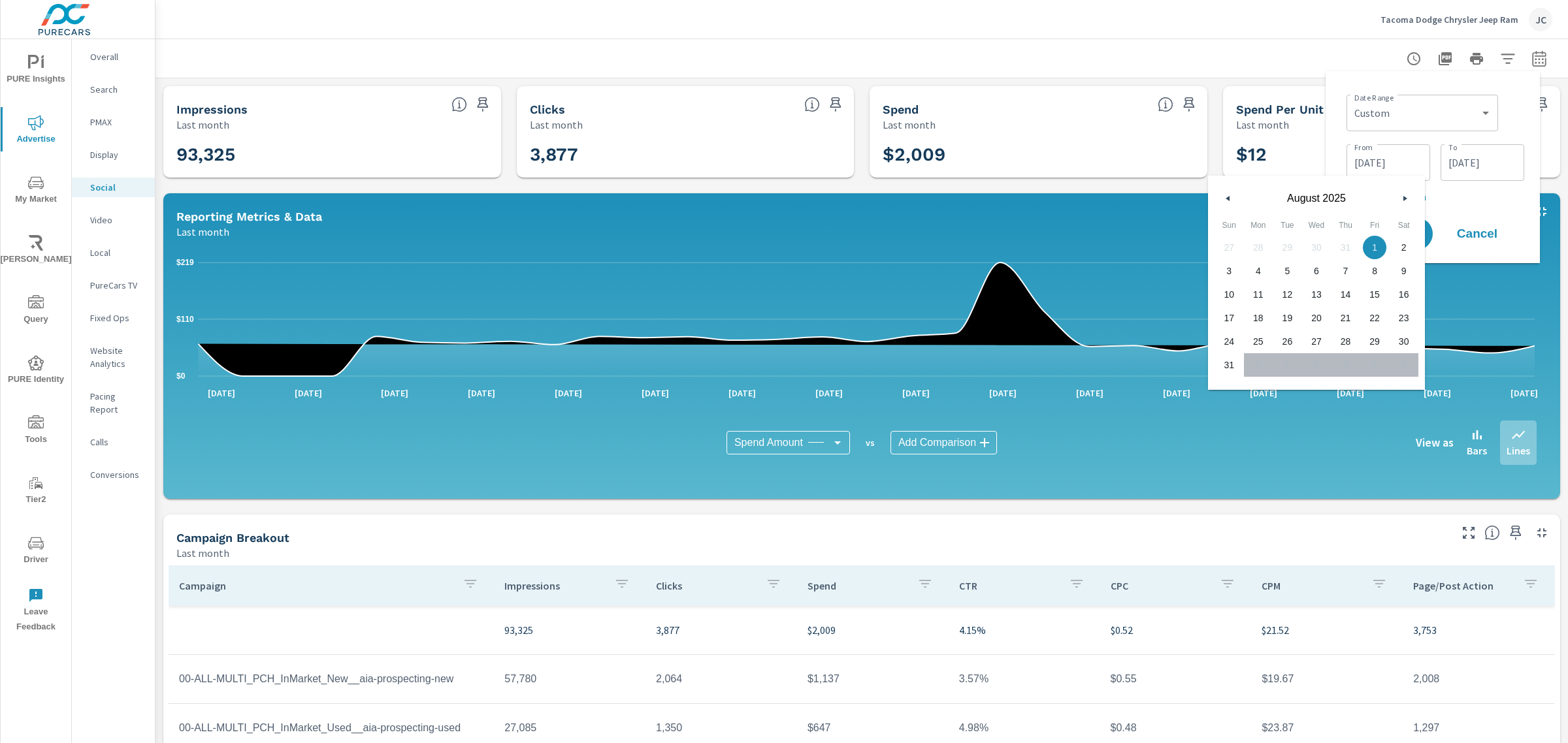
click at [1402, 197] on button "button" at bounding box center [1404, 199] width 15 height 15
click at [1403, 200] on icon "button" at bounding box center [1406, 198] width 7 height 5
click at [1388, 165] on input "08/01/2025" at bounding box center [1388, 162] width 73 height 26
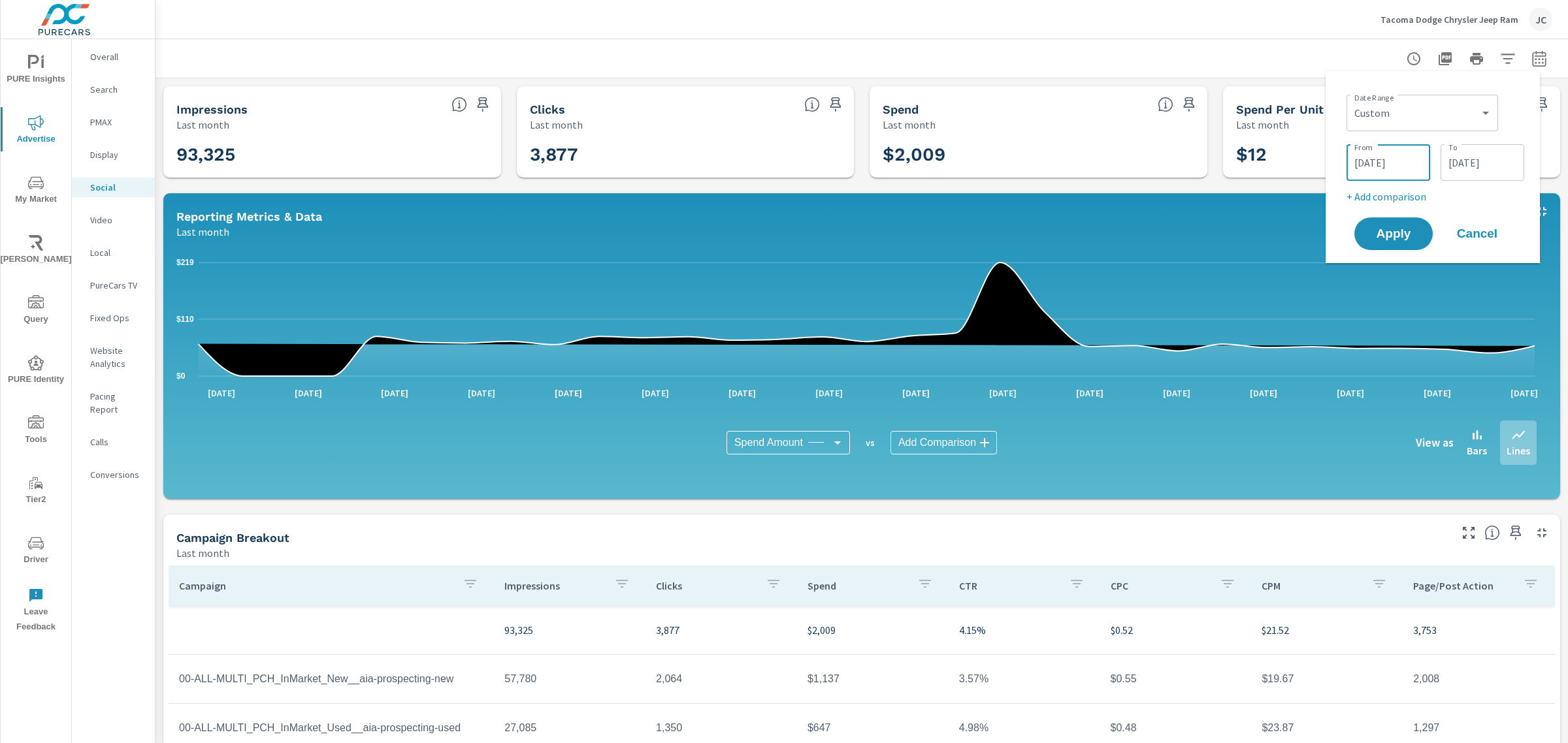
click at [1399, 161] on input "08/01/2025" at bounding box center [1388, 162] width 73 height 26
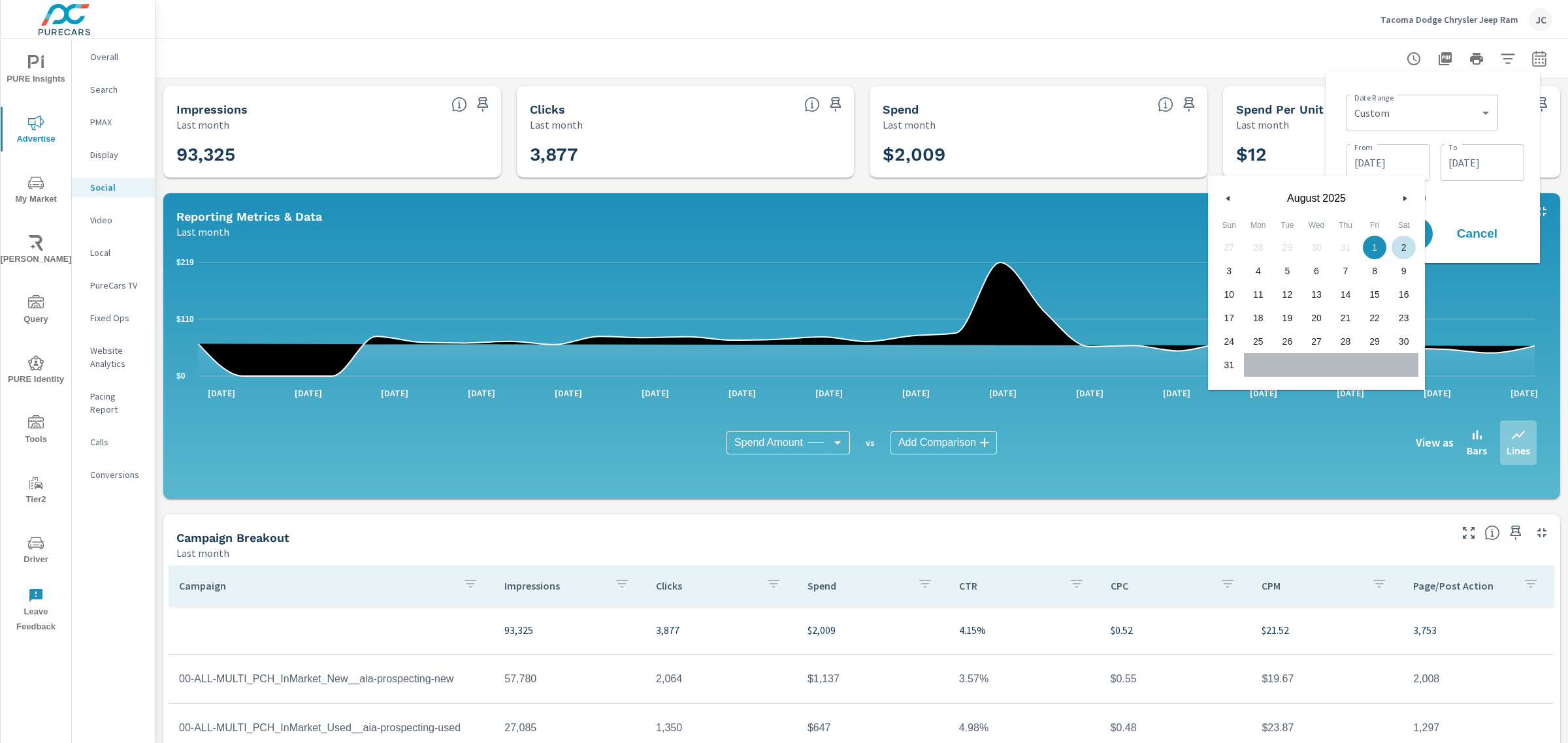
click at [1402, 198] on button "button" at bounding box center [1404, 199] width 15 height 15
drag, startPoint x: 1402, startPoint y: 198, endPoint x: 1325, endPoint y: 198, distance: 77.0
click at [1397, 198] on button "button" at bounding box center [1404, 199] width 15 height 15
click at [1318, 198] on span "August 2025" at bounding box center [1316, 199] width 157 height 12
click at [1389, 160] on input "08/01/2025" at bounding box center [1388, 162] width 73 height 26
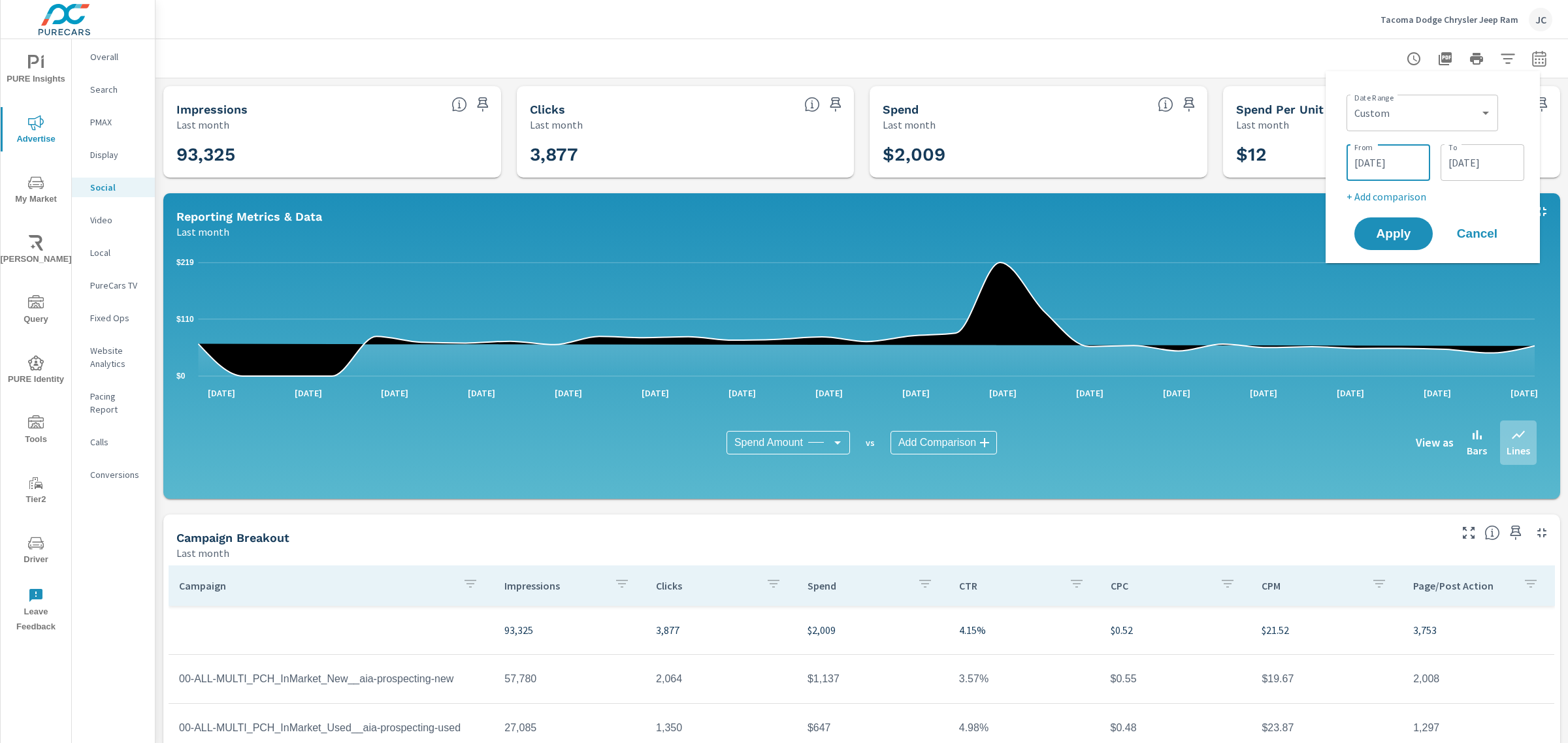
click at [1487, 227] on span "Cancel" at bounding box center [1476, 233] width 52 height 12
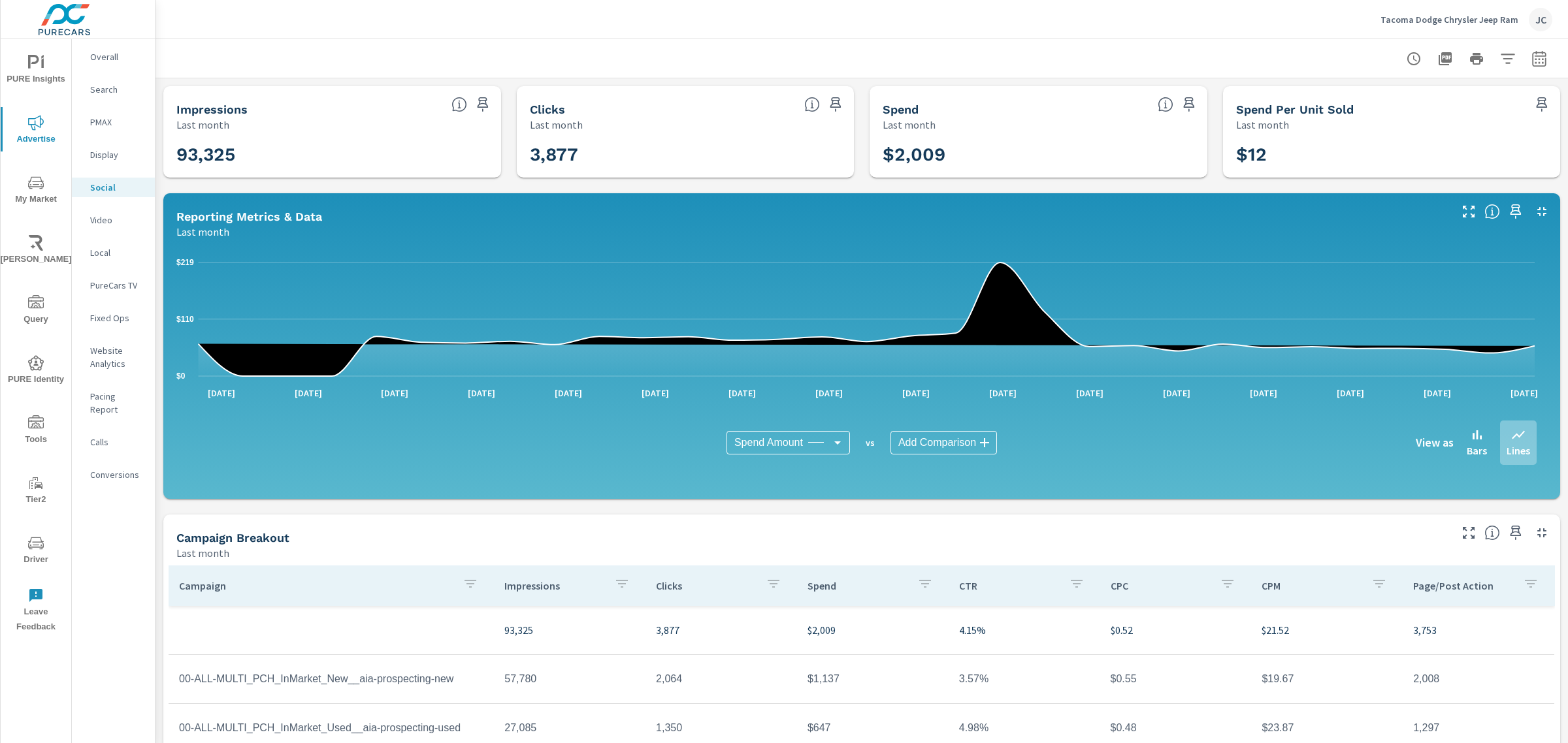
click at [1540, 51] on div at bounding box center [861, 59] width 1412 height 39
click at [1531, 60] on icon "button" at bounding box center [1539, 59] width 15 height 15
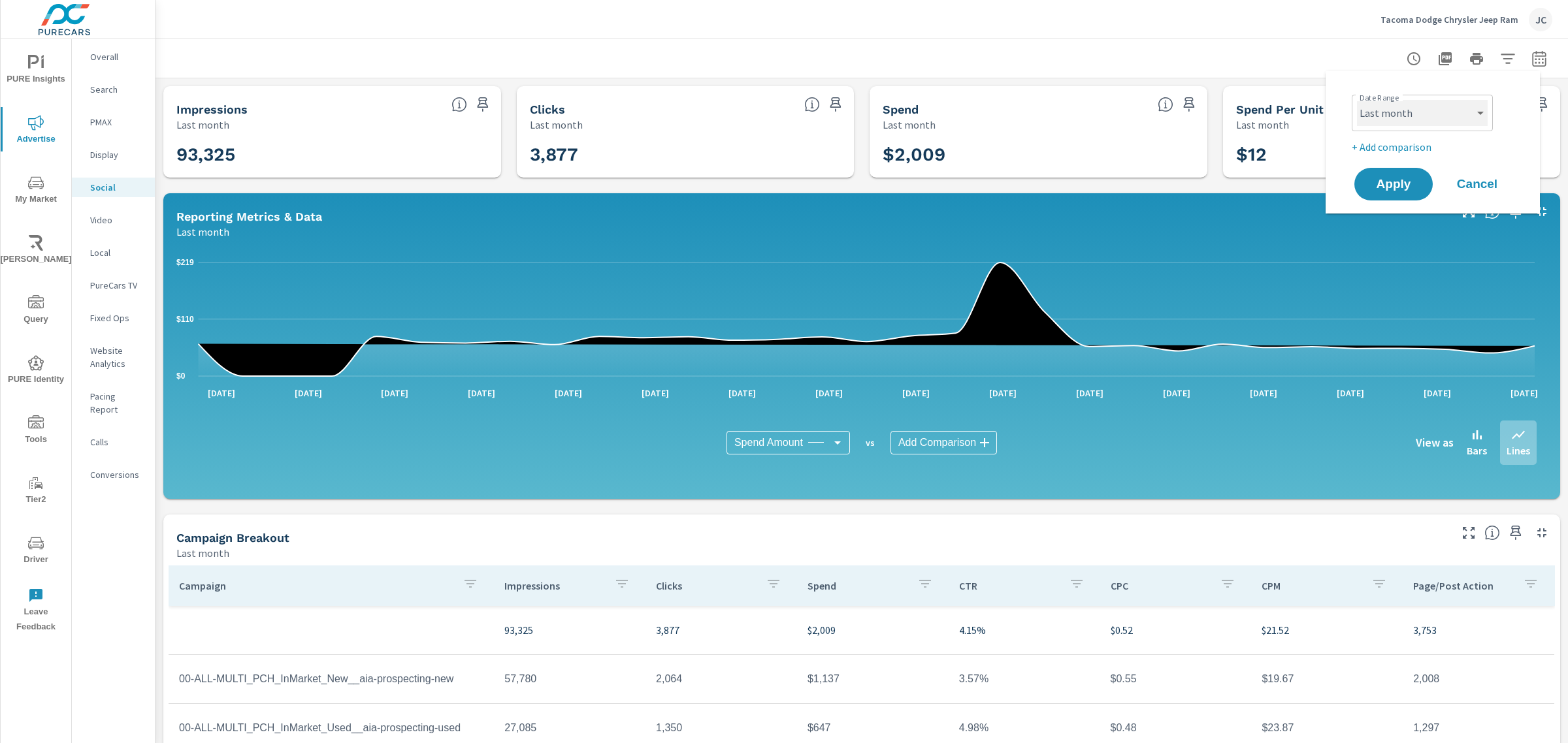
click at [1399, 115] on select "Custom Yesterday Last week Last 7 days Last 14 days Last 30 days Last 45 days L…" at bounding box center [1421, 113] width 130 height 26
click at [1357, 100] on select "Custom Yesterday Last week Last 7 days Last 14 days Last 30 days Last 45 days L…" at bounding box center [1421, 113] width 130 height 26
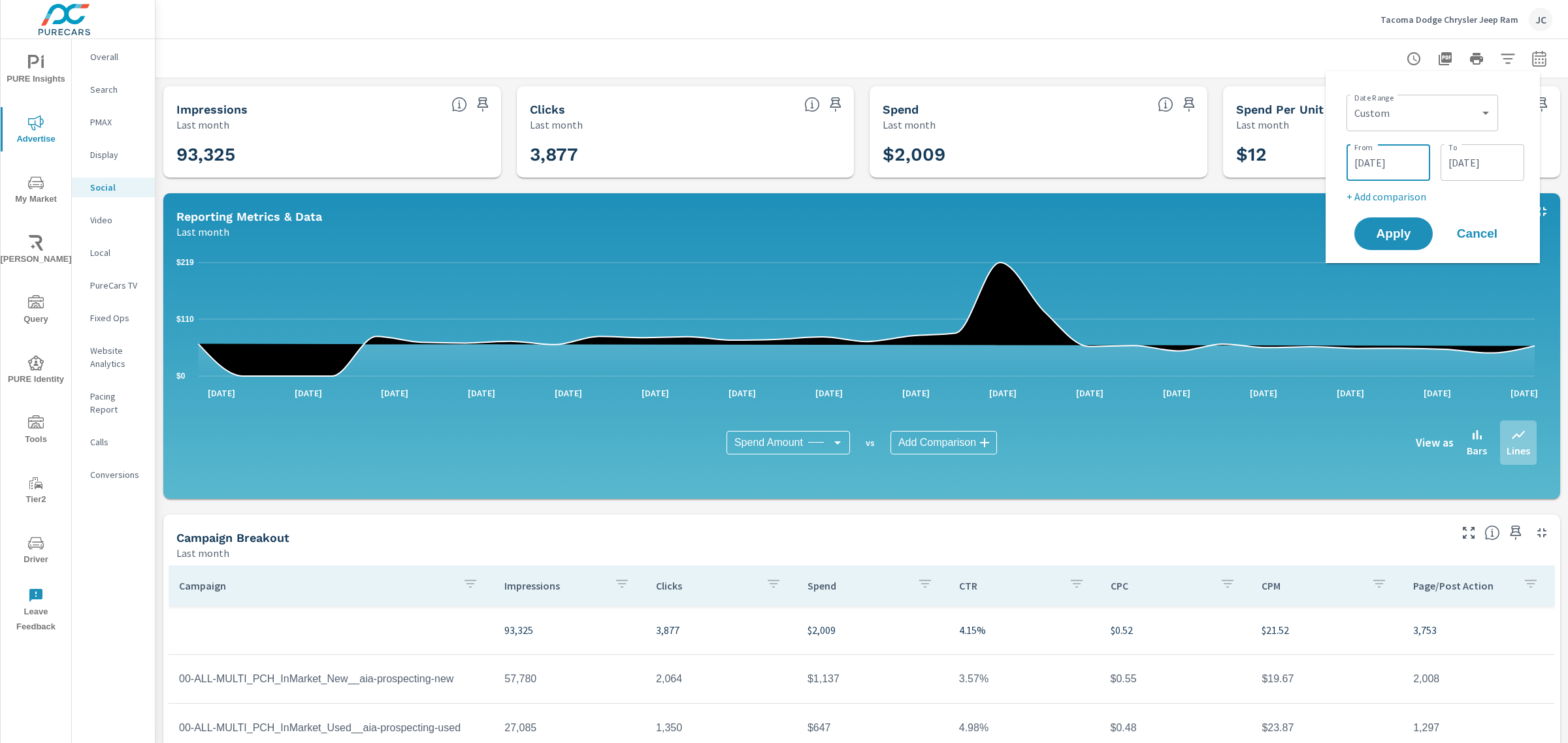
click at [1395, 155] on input "08/01/2025" at bounding box center [1388, 162] width 73 height 26
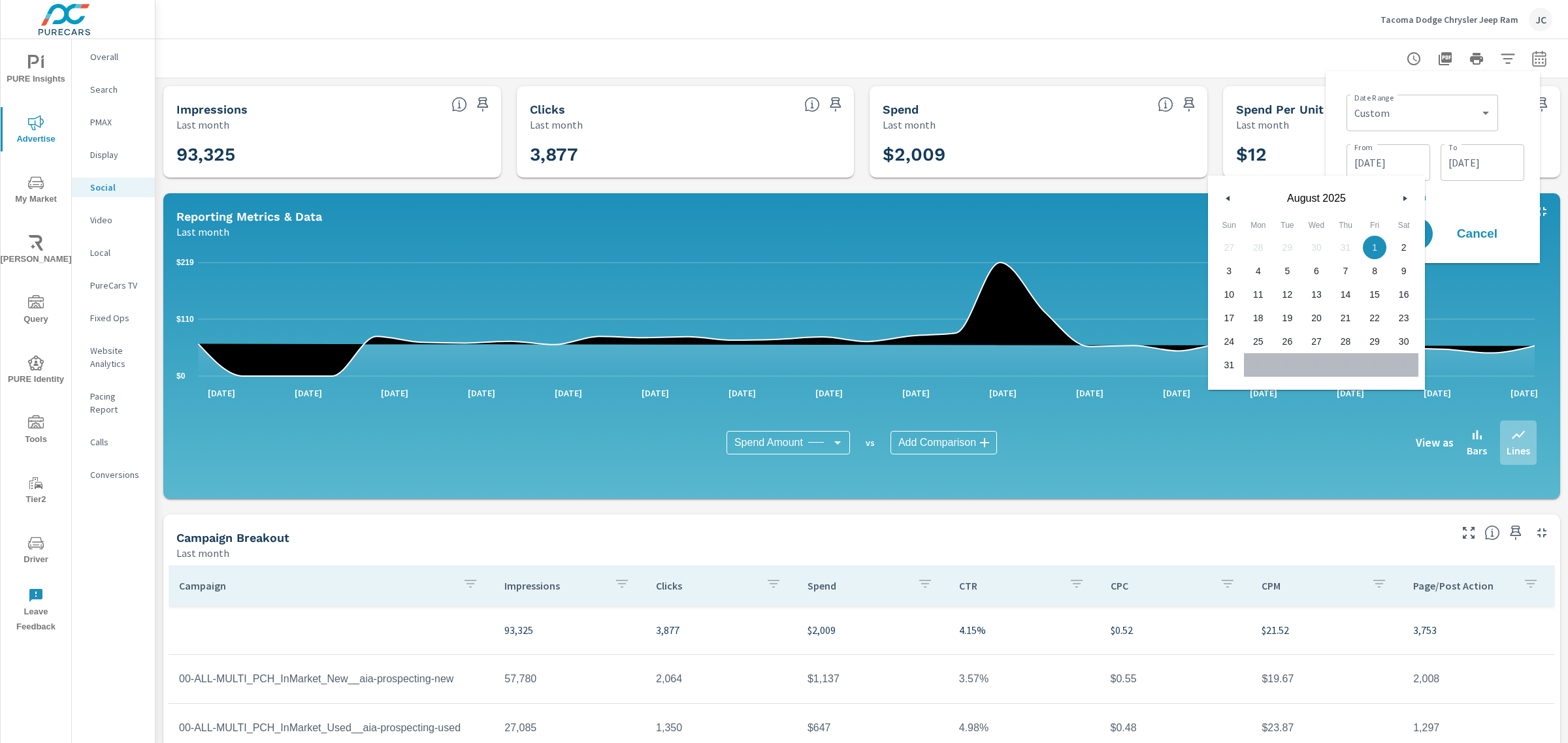
click at [1403, 199] on icon "button" at bounding box center [1406, 198] width 7 height 5
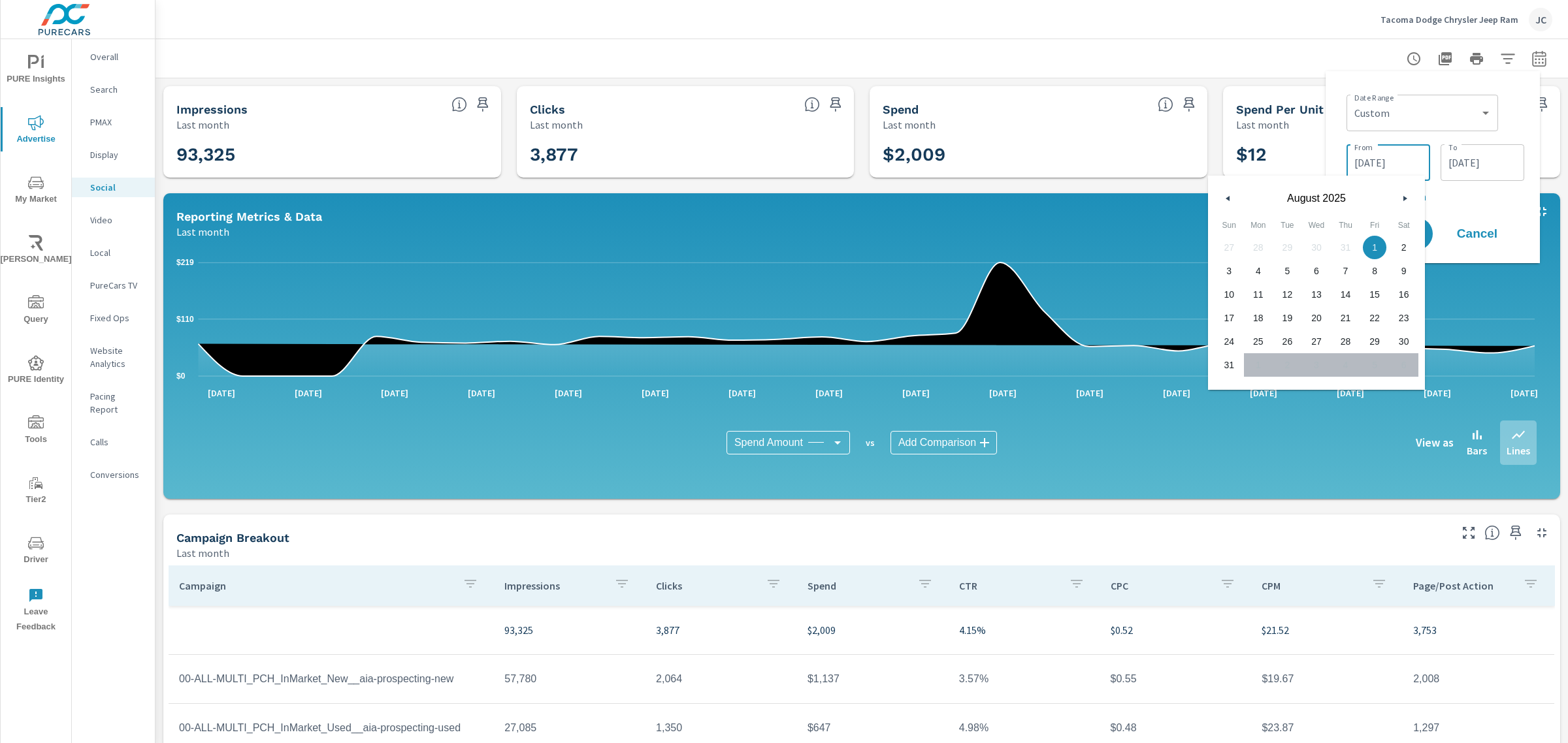
click at [1394, 169] on input "08/01/2025" at bounding box center [1388, 162] width 73 height 26
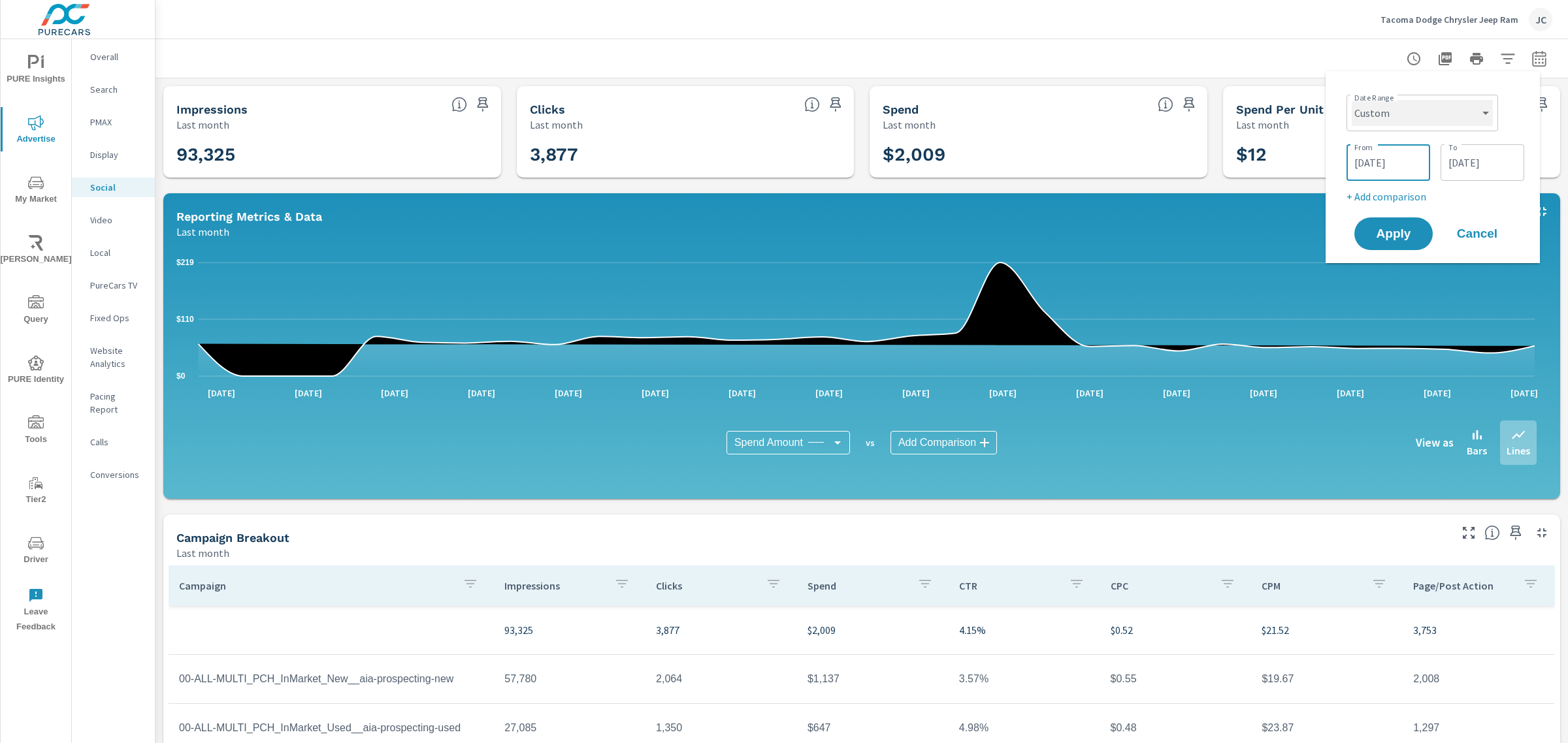
click at [1483, 116] on select "Custom Yesterday Last week Last 7 days Last 14 days Last 30 days Last 45 days L…" at bounding box center [1421, 113] width 141 height 26
click at [1351, 100] on select "Custom Yesterday Last week Last 7 days Last 14 days Last 30 days Last 45 days L…" at bounding box center [1421, 113] width 141 height 26
select select "Last 30 days"
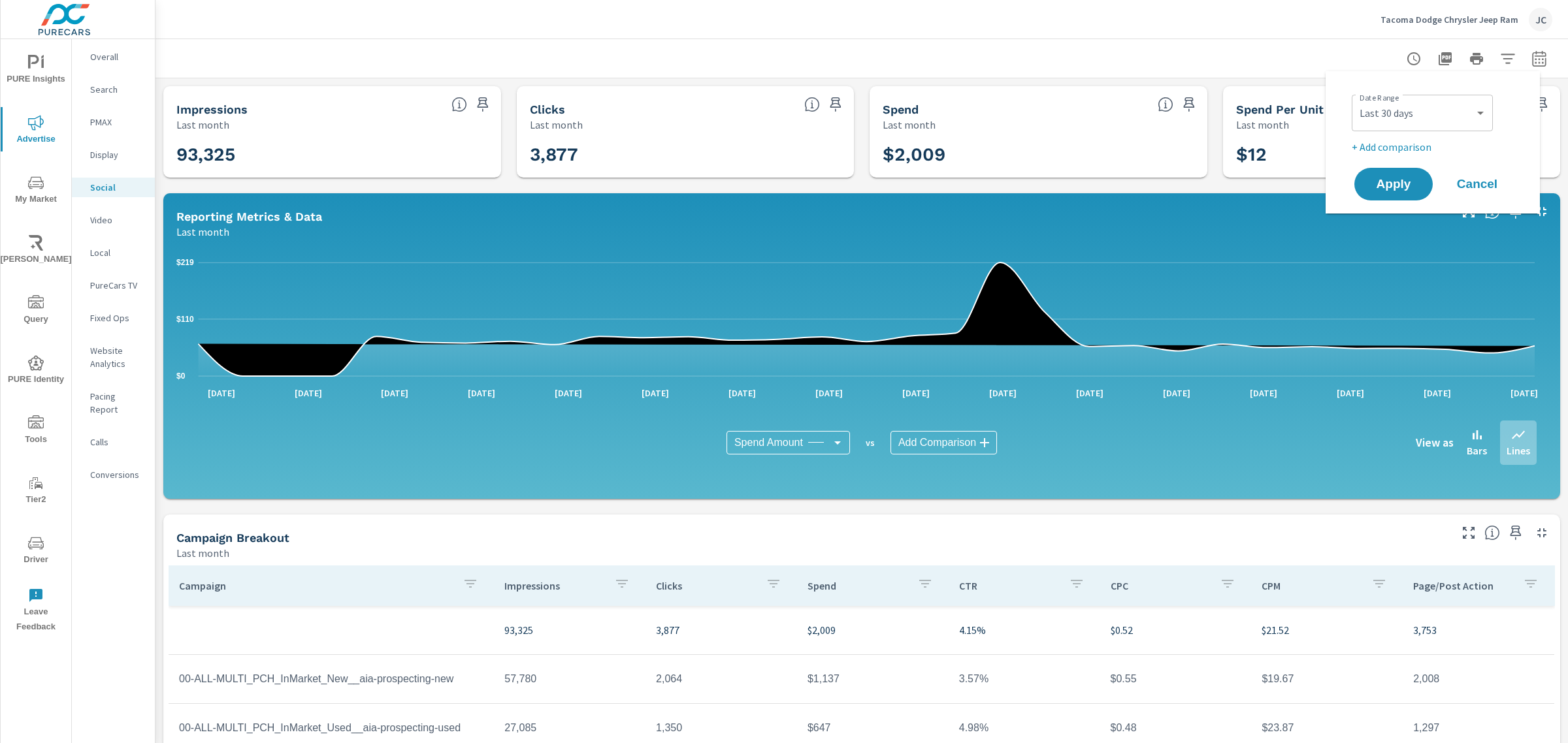
click at [1402, 150] on p "+ Add comparison" at bounding box center [1434, 146] width 167 height 15
select select "Previous period"
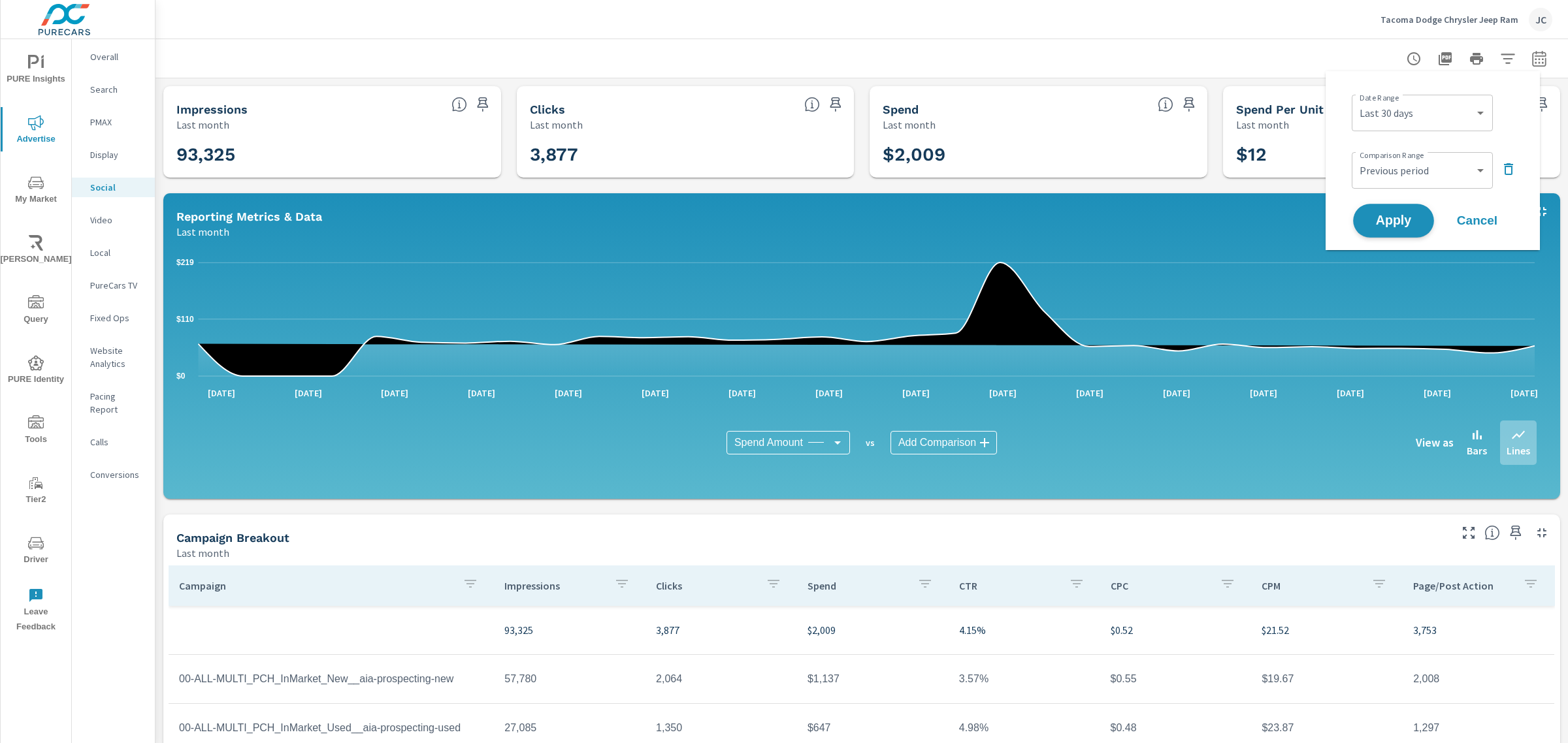
click at [1411, 207] on button "Apply" at bounding box center [1393, 220] width 81 height 34
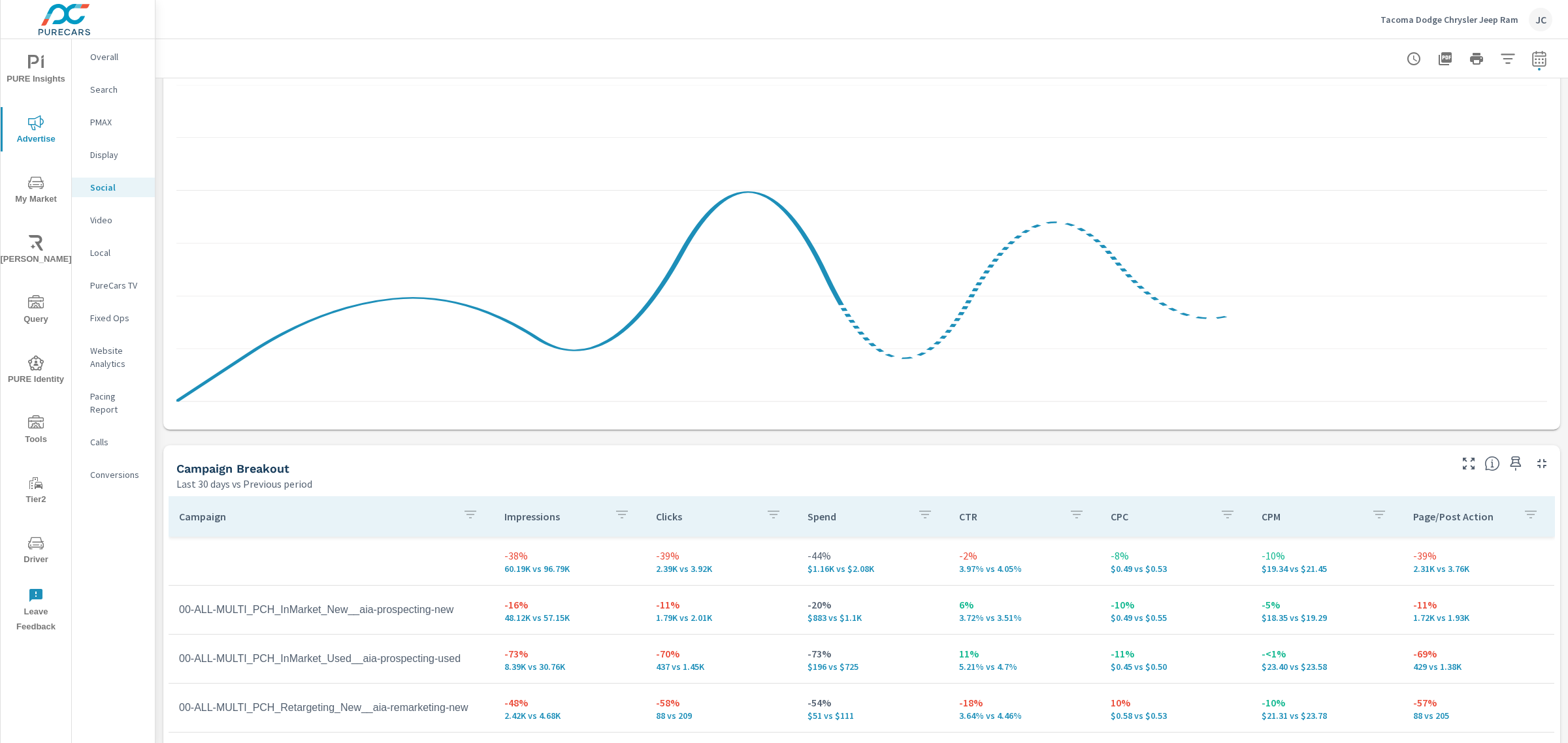
scroll to position [408, 0]
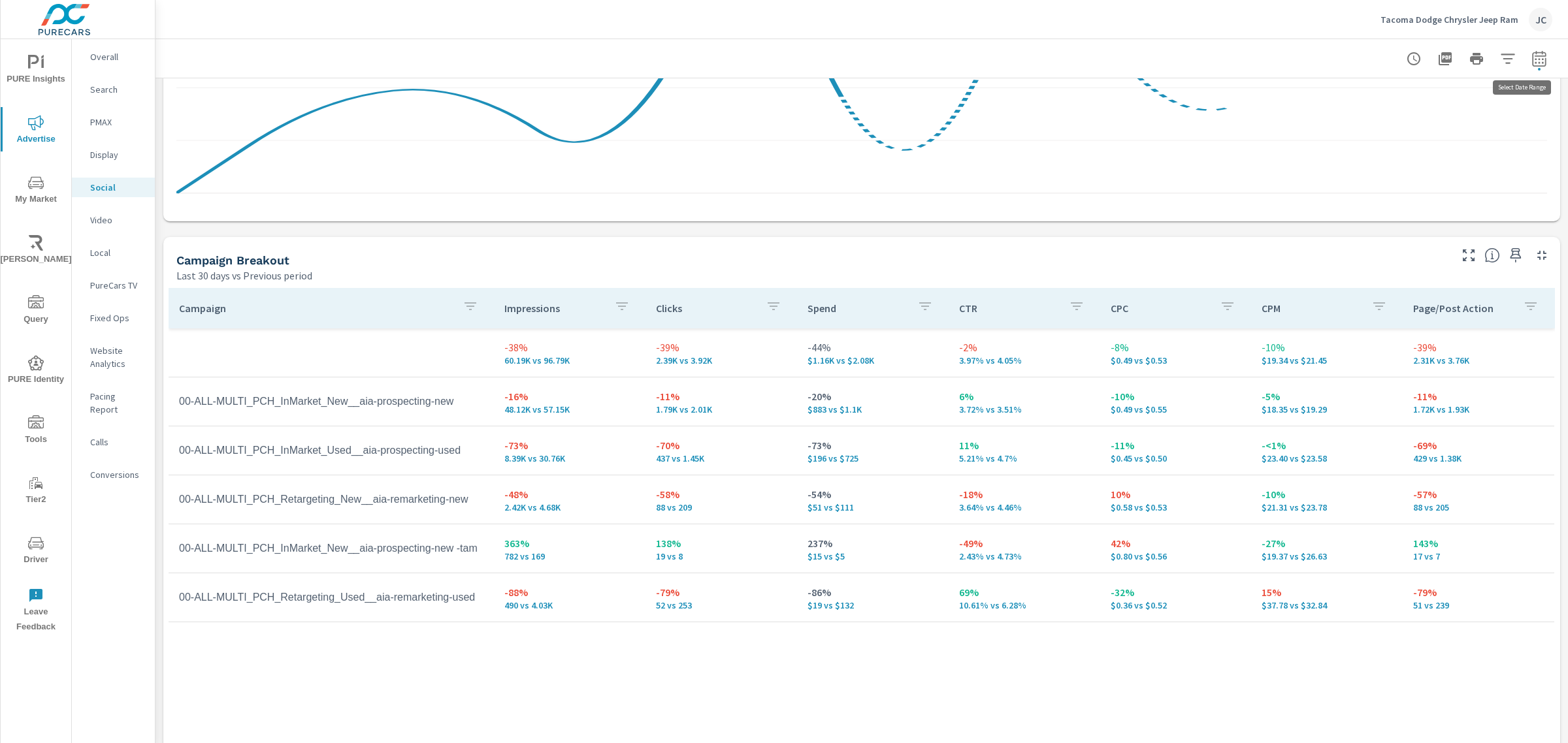
click at [1531, 61] on icon "button" at bounding box center [1539, 59] width 15 height 15
select select "Last 30 days"
select select "Previous period"
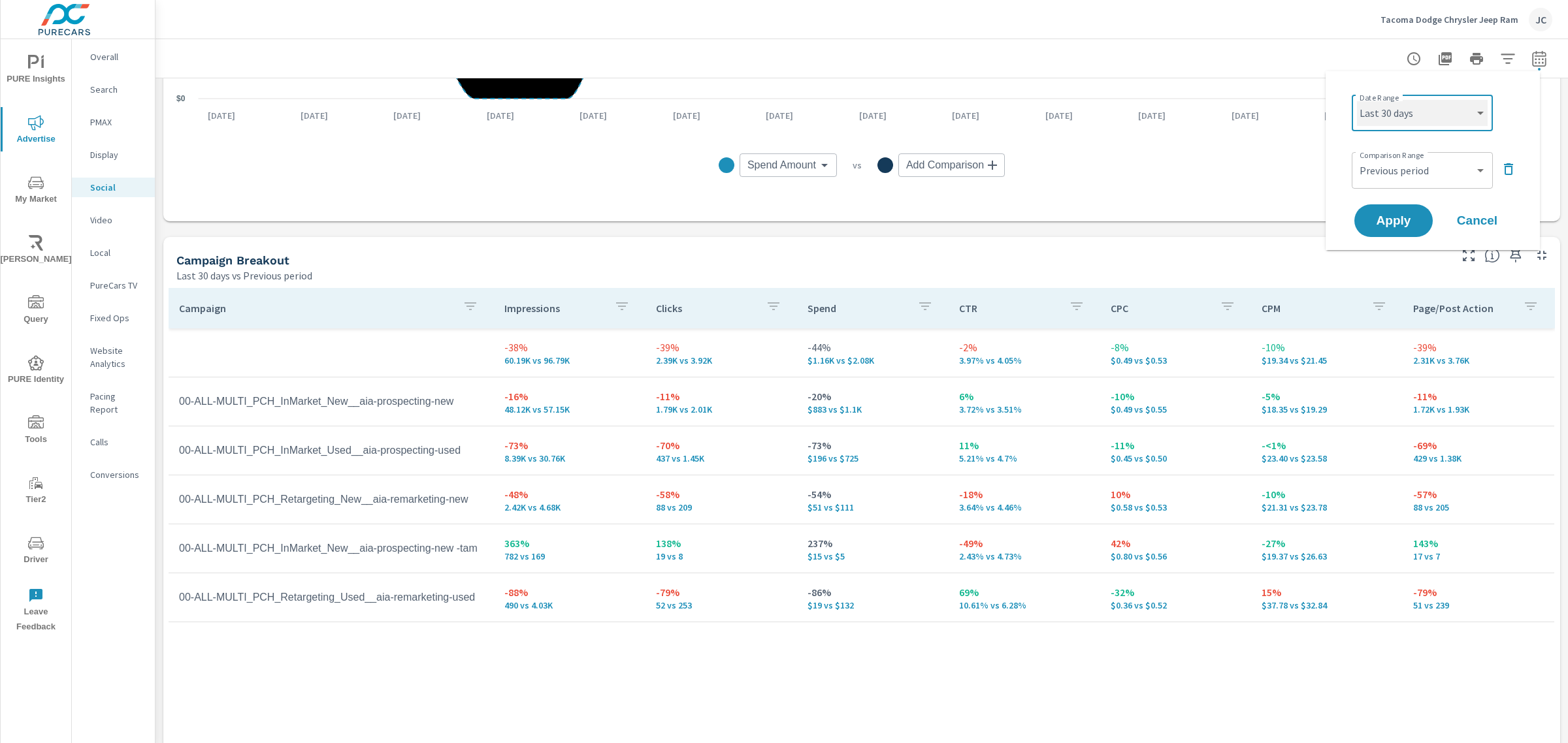
click at [1457, 124] on select "Custom Yesterday Last week Last 7 days Last 14 days Last 30 days Last 45 days L…" at bounding box center [1421, 113] width 130 height 26
click at [1357, 100] on select "Custom Yesterday Last week Last 7 days Last 14 days Last 30 days Last 45 days L…" at bounding box center [1421, 113] width 130 height 26
select select "custom"
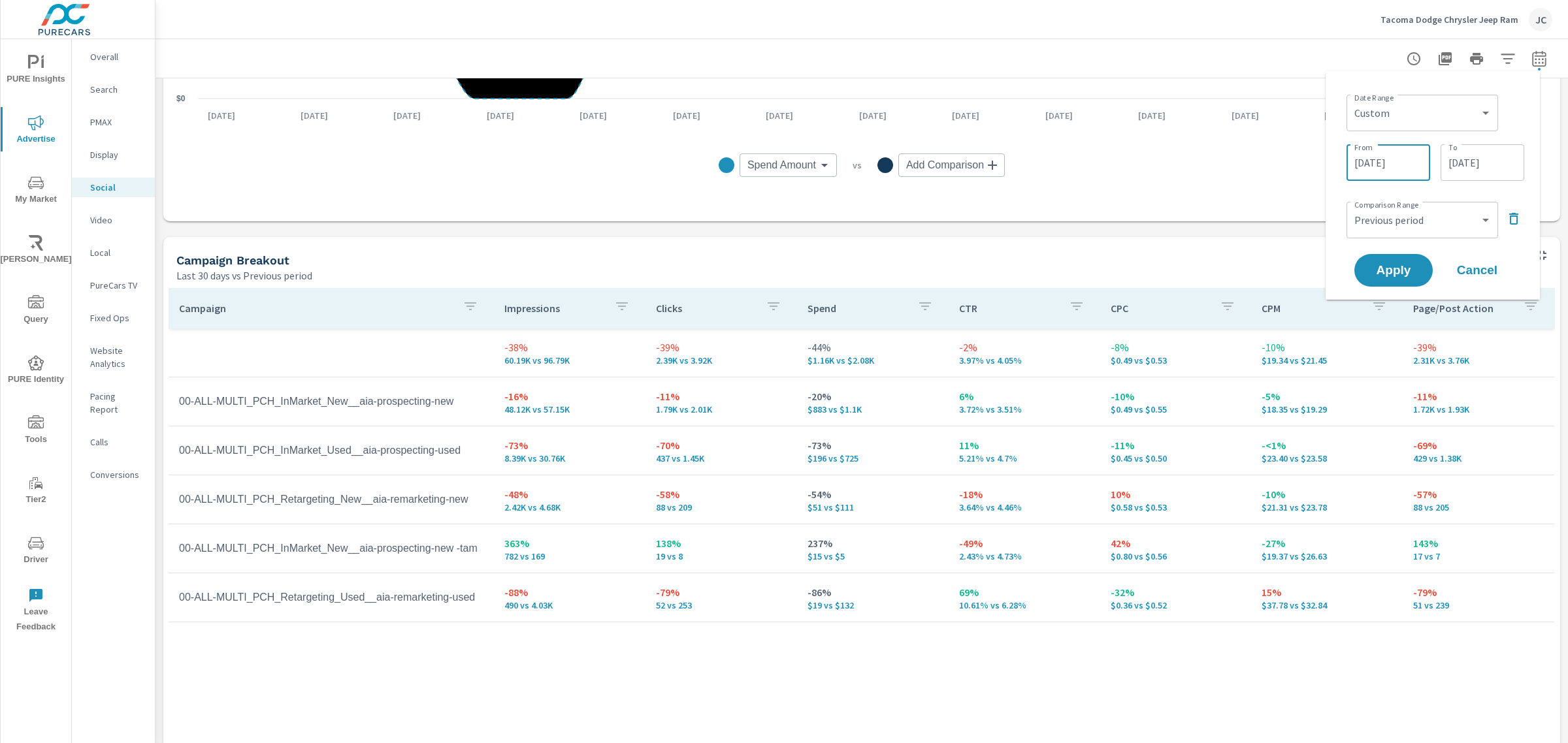
click at [1400, 161] on input "08/26/2025" at bounding box center [1388, 162] width 73 height 26
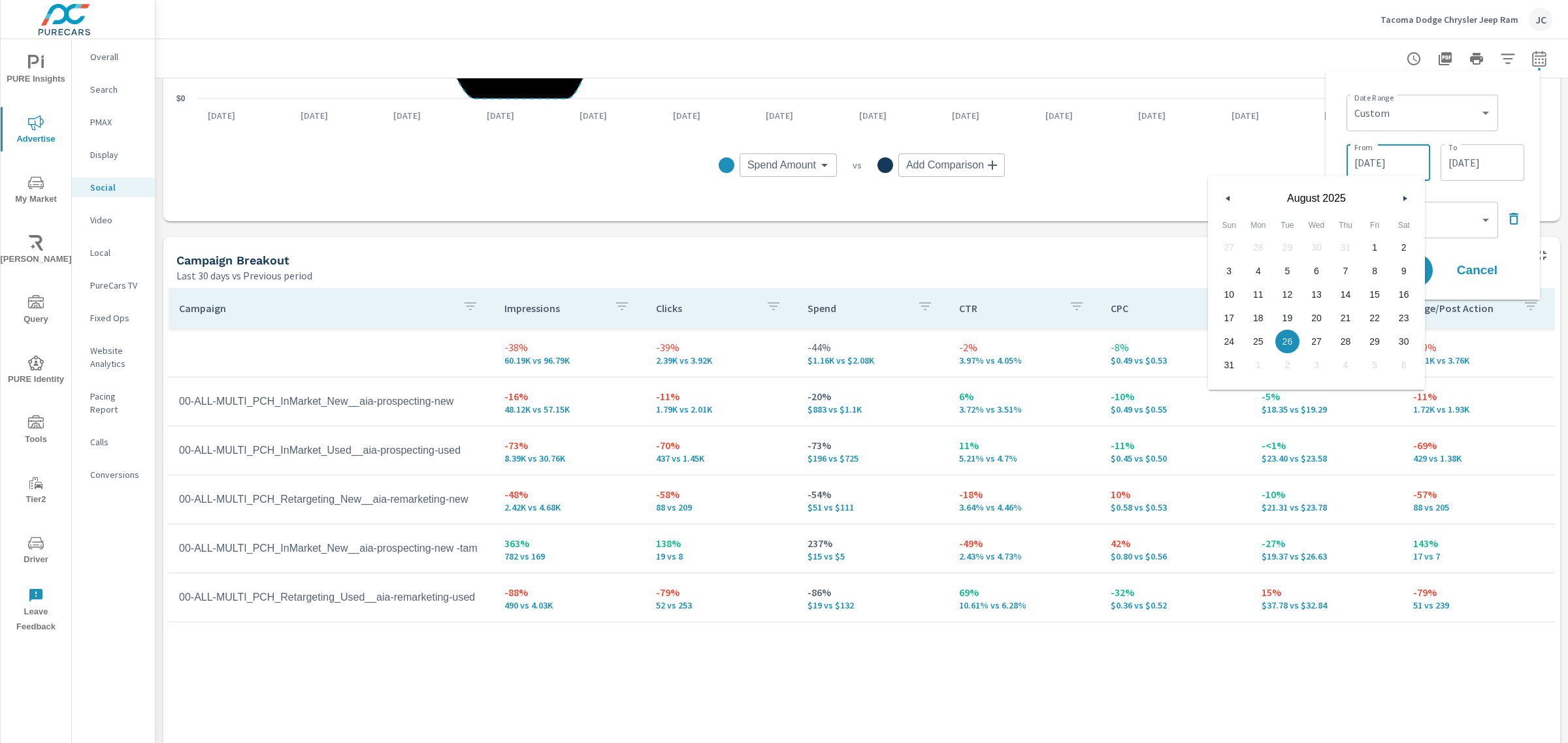
click at [1400, 161] on input "08/26/2025" at bounding box center [1388, 162] width 73 height 26
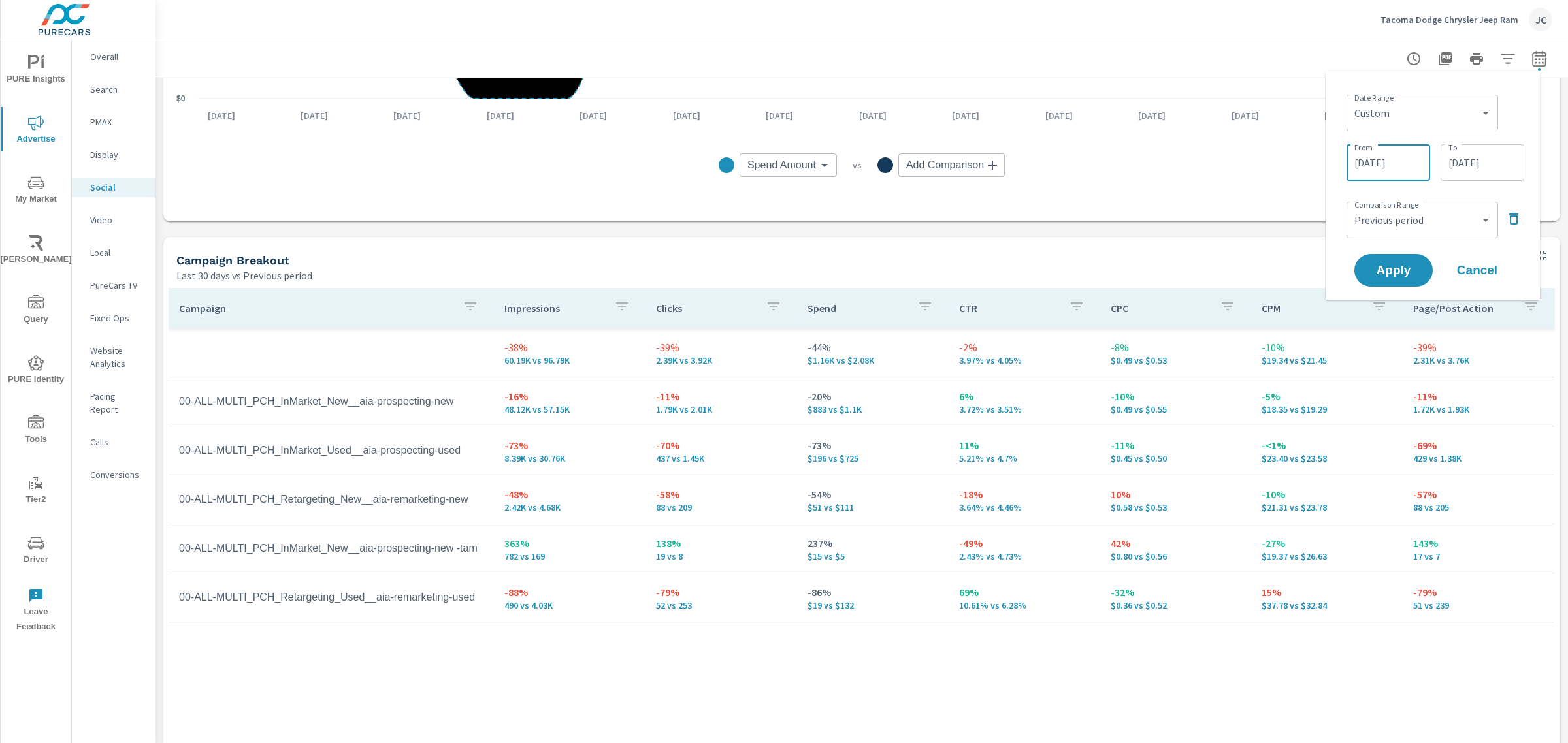
click at [1400, 161] on input "08/26/2025" at bounding box center [1388, 162] width 73 height 26
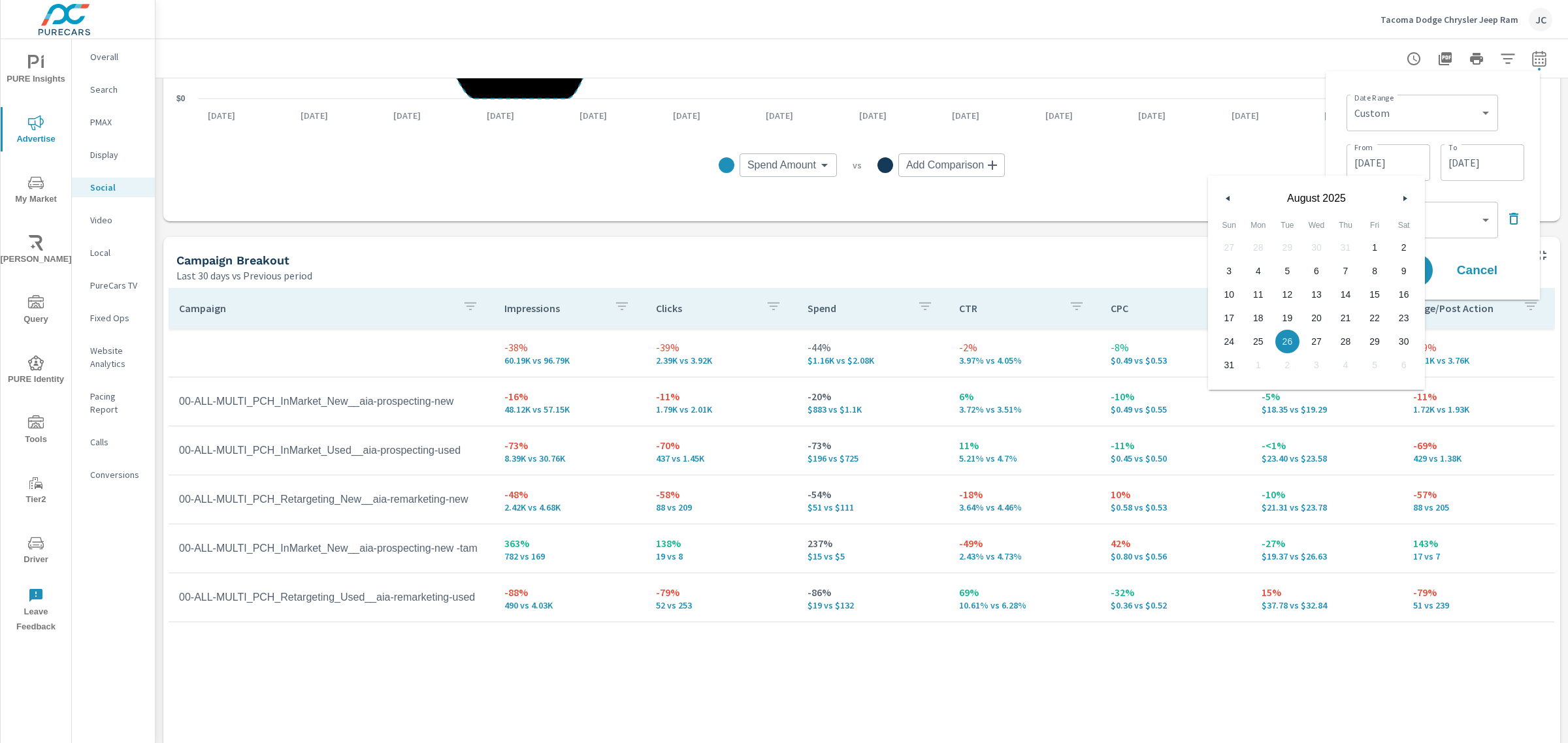
click at [1406, 197] on icon "button" at bounding box center [1406, 198] width 7 height 5
click at [1262, 252] on span "1" at bounding box center [1258, 248] width 29 height 17
type input "09/01/2025"
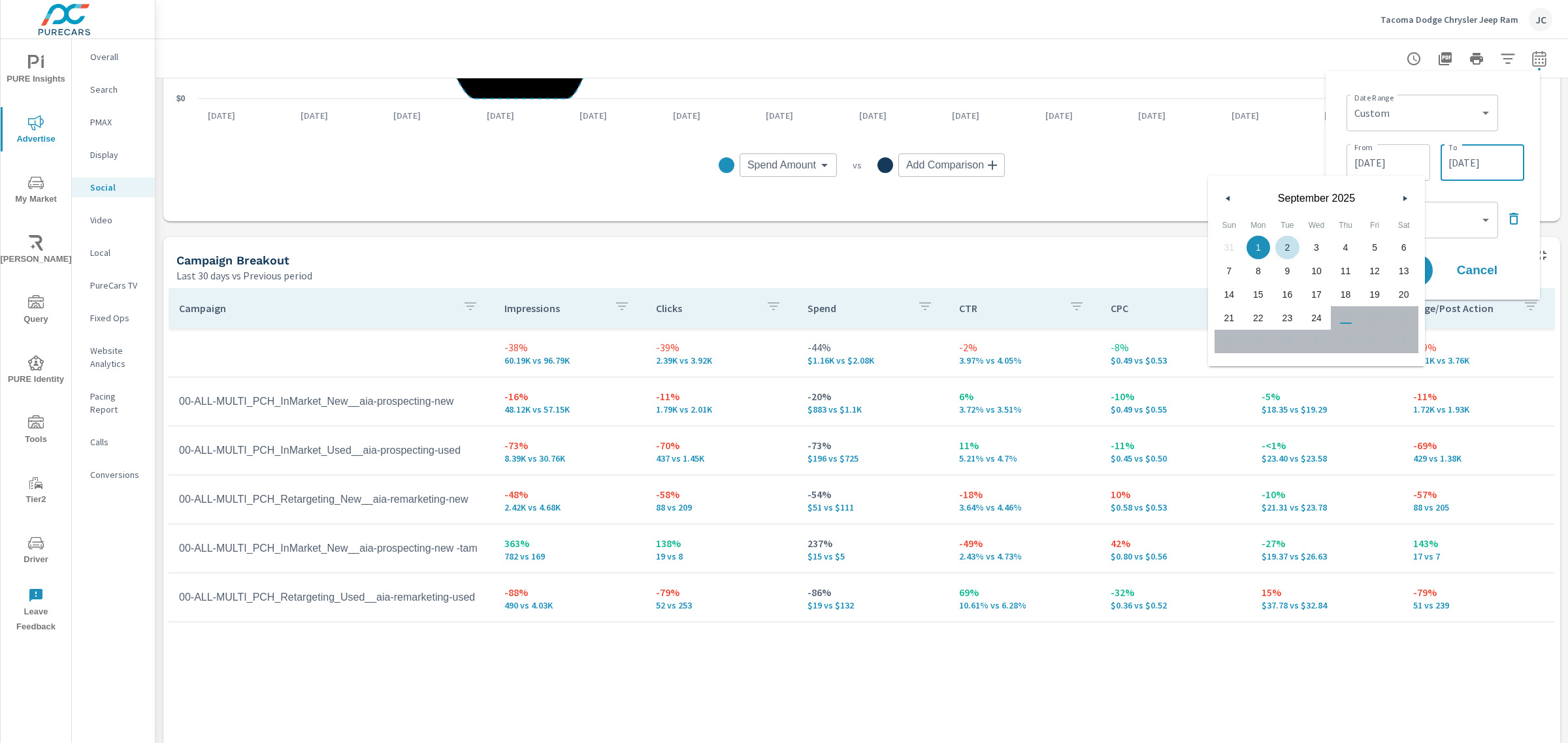
click at [1497, 160] on input "09/24/2025" at bounding box center [1482, 162] width 73 height 26
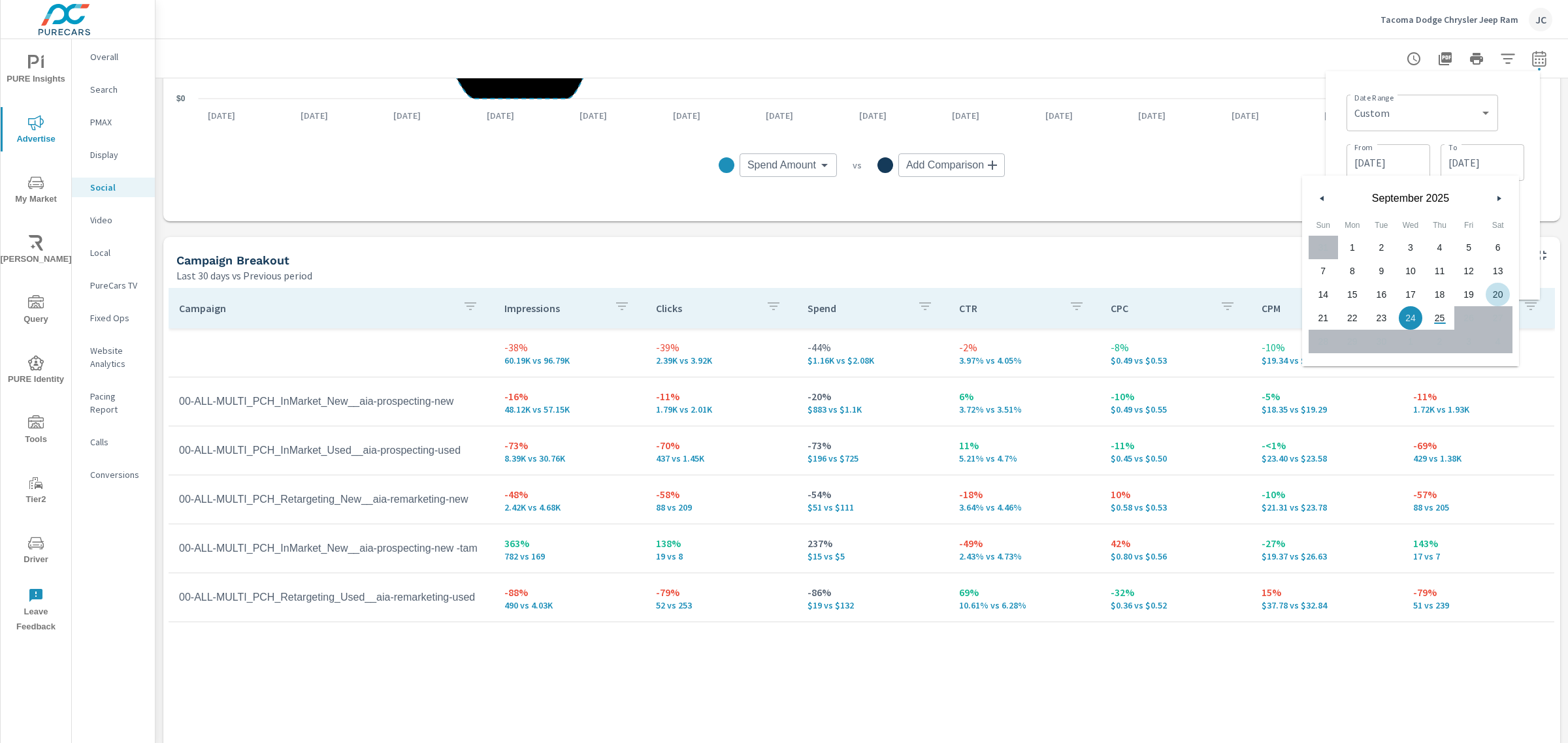
click at [1497, 288] on span "20" at bounding box center [1498, 295] width 29 height 17
type input "09/20/2025"
click at [1516, 119] on div "Date Range Custom Yesterday Last week Last 7 days Last 14 days Last 30 days Las…" at bounding box center [1435, 112] width 177 height 44
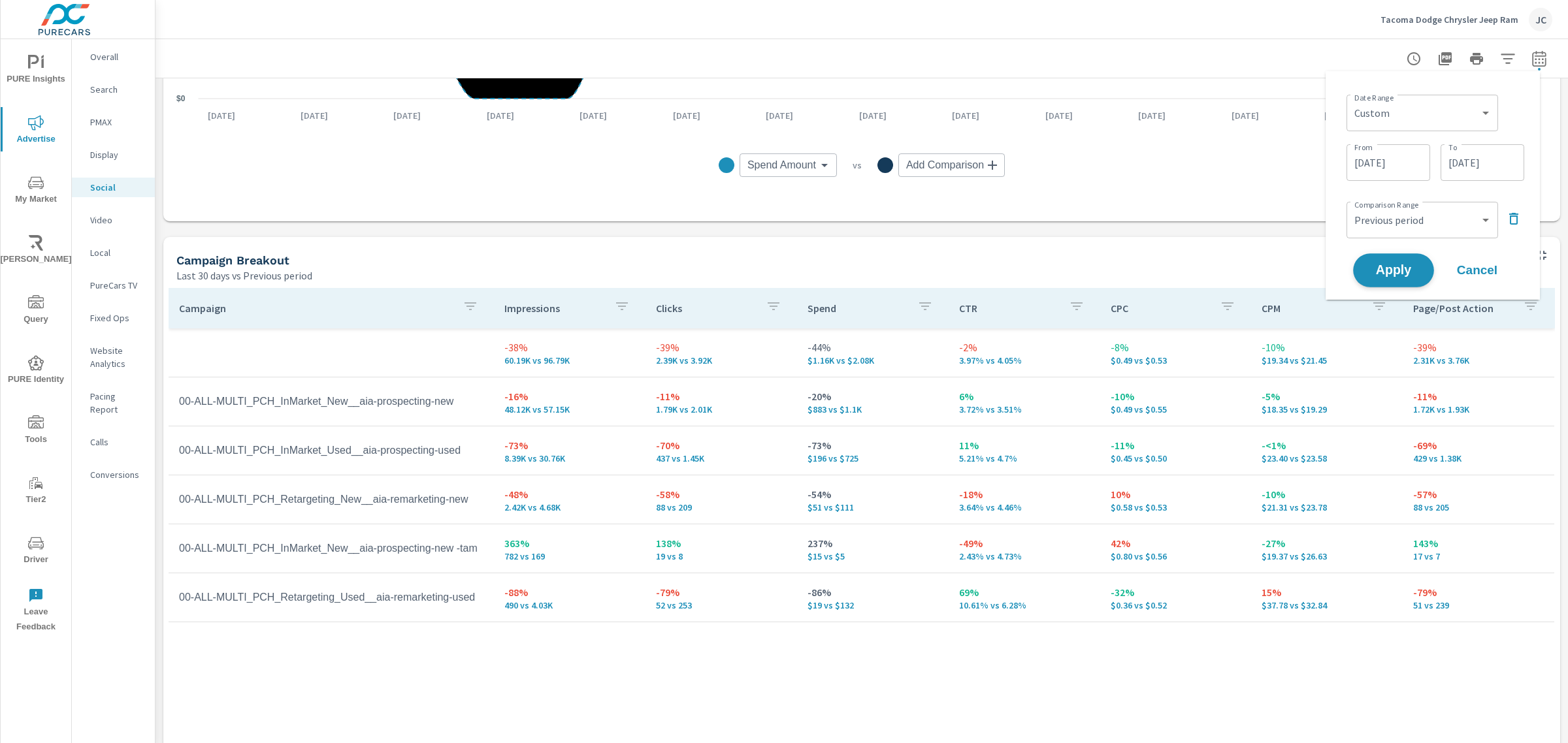
click at [1411, 264] on span "Apply" at bounding box center [1393, 270] width 54 height 13
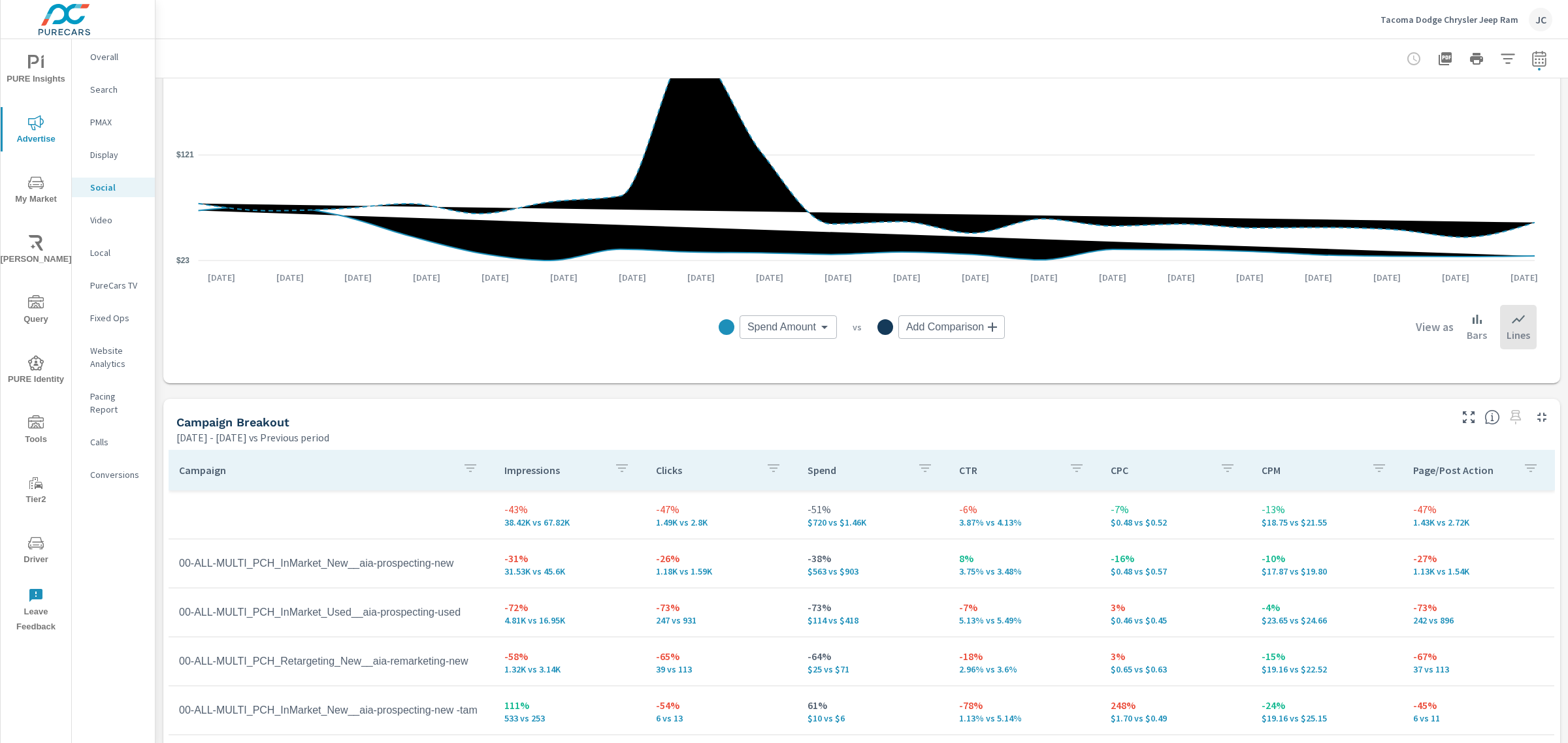
scroll to position [452, 0]
